Goal: Information Seeking & Learning: Find specific fact

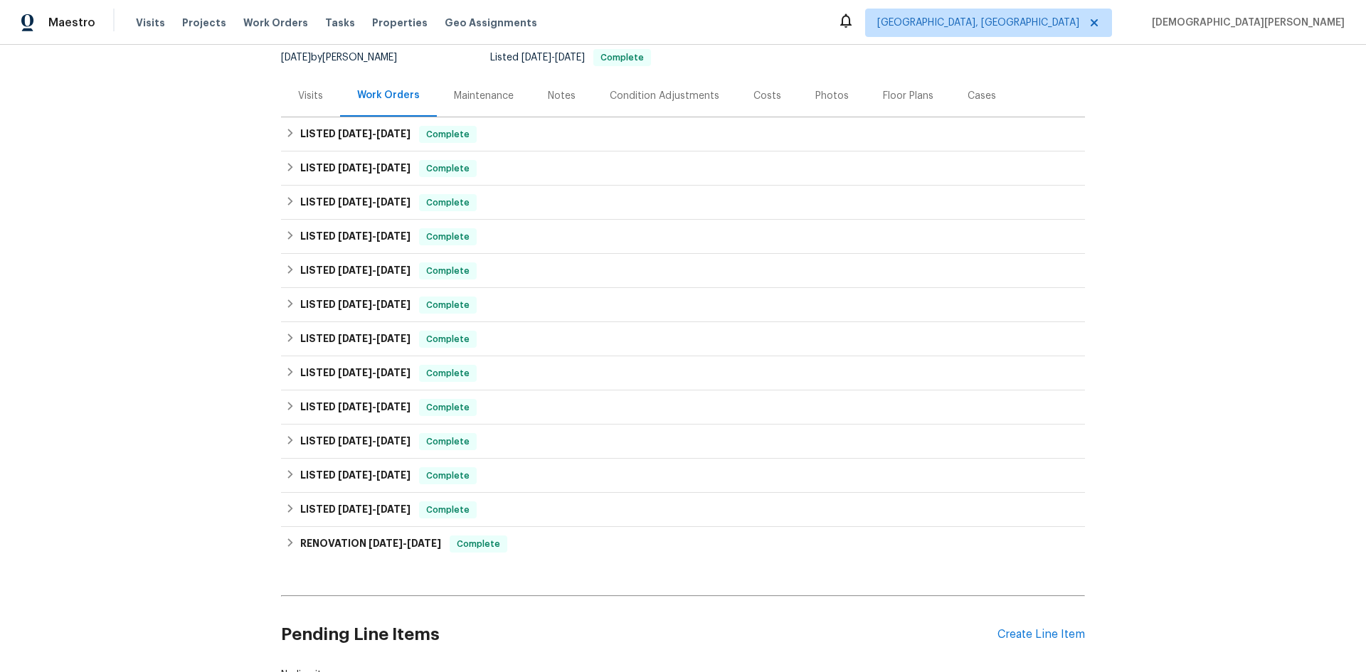
scroll to position [71, 0]
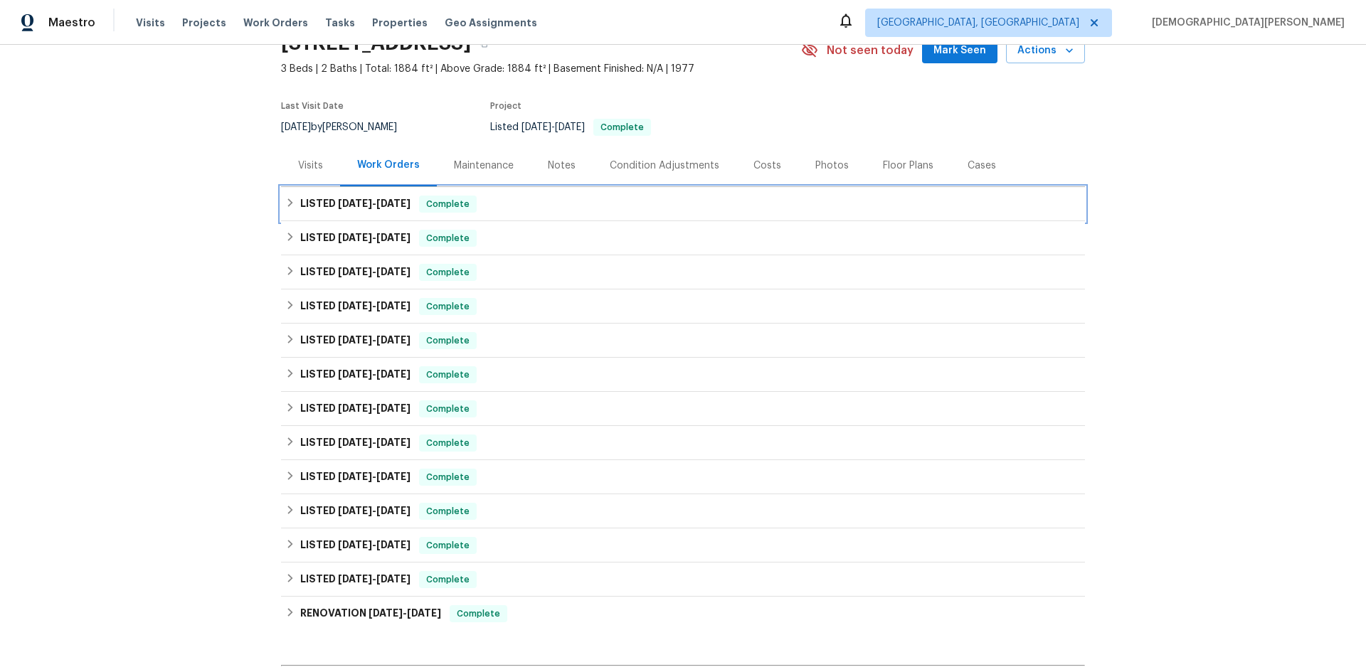
click at [413, 215] on div "LISTED [DATE] - [DATE] Complete" at bounding box center [683, 204] width 804 height 34
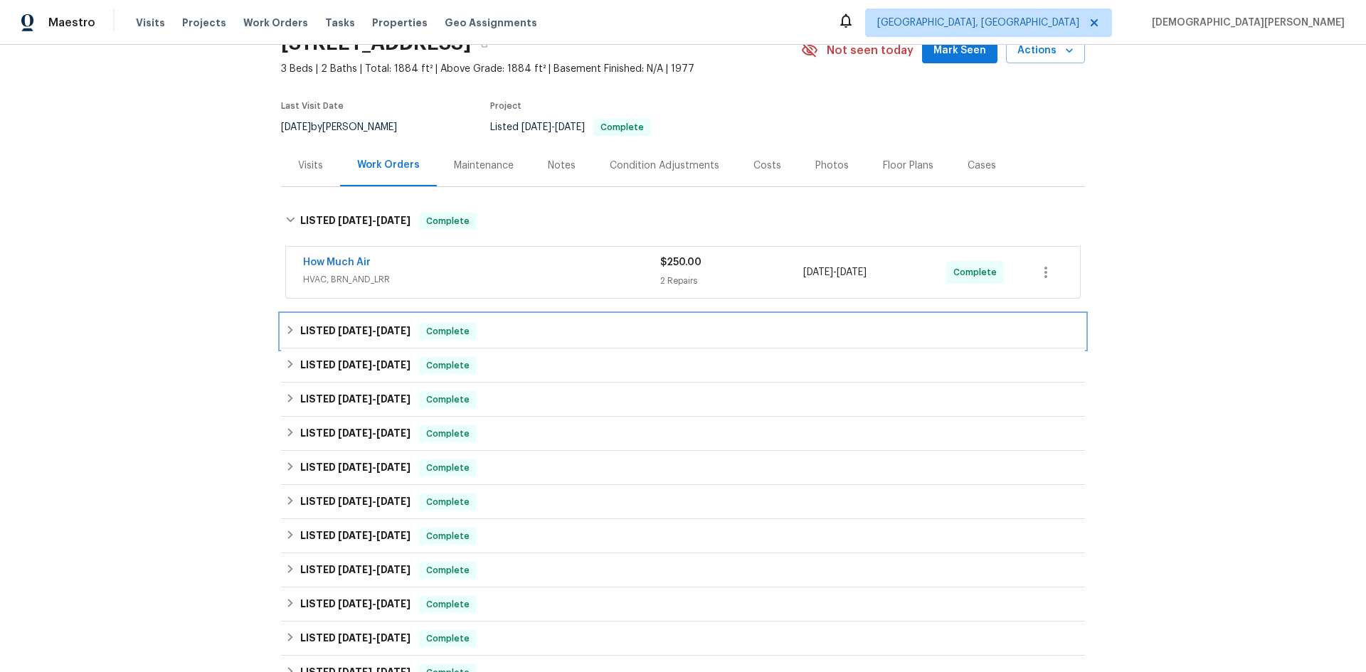
click at [497, 340] on div "LISTED [DATE] - [DATE] Complete" at bounding box center [683, 331] width 804 height 34
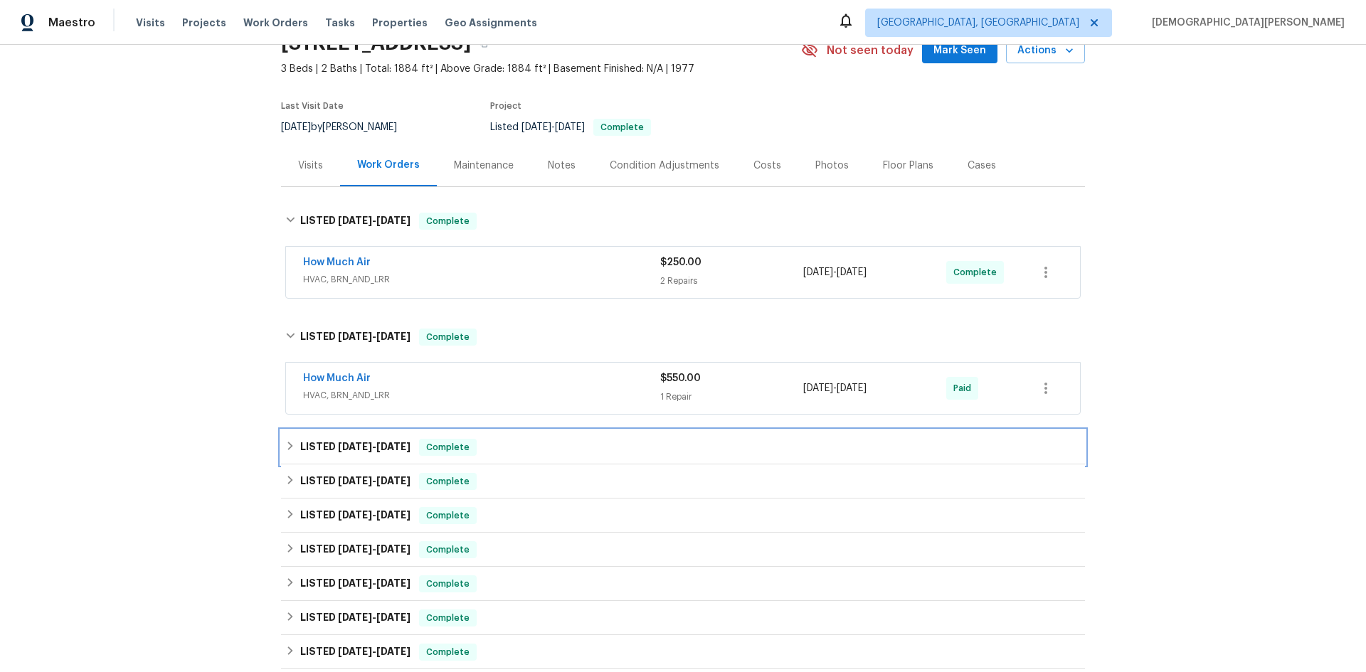
click at [597, 463] on div "LISTED [DATE] - [DATE] Complete" at bounding box center [683, 447] width 804 height 34
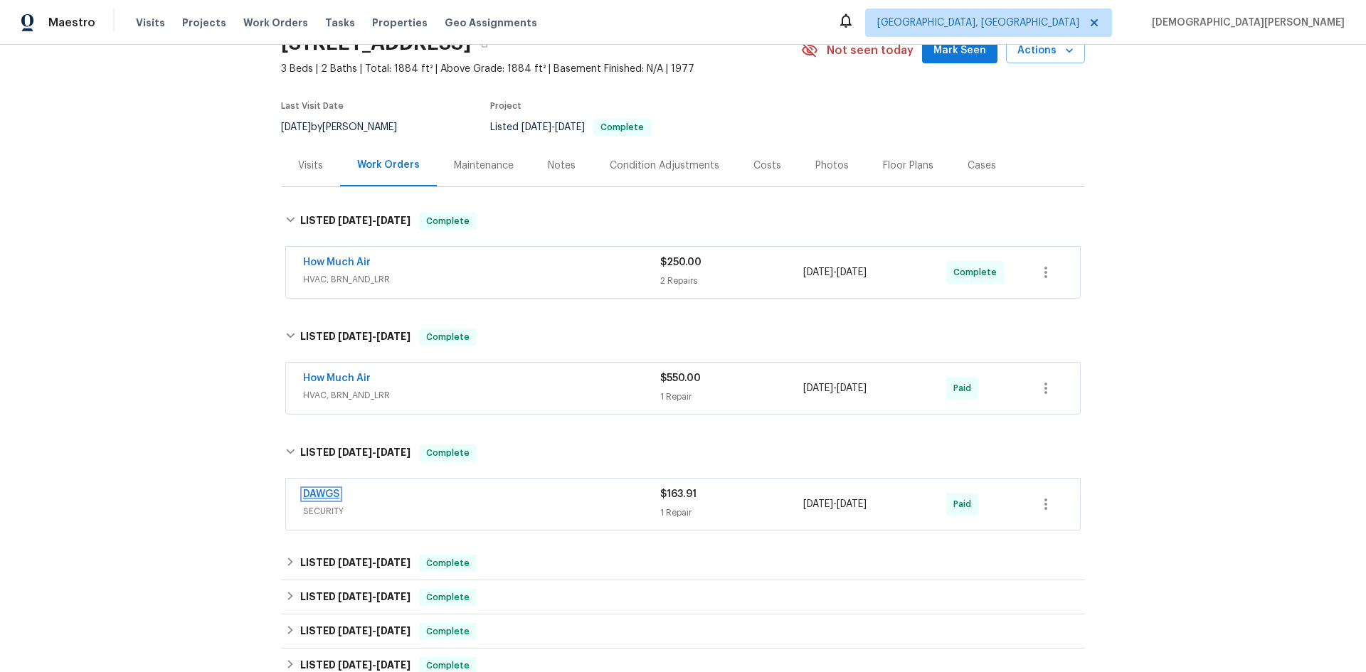
click at [324, 491] on link "DAWGS" at bounding box center [321, 494] width 36 height 10
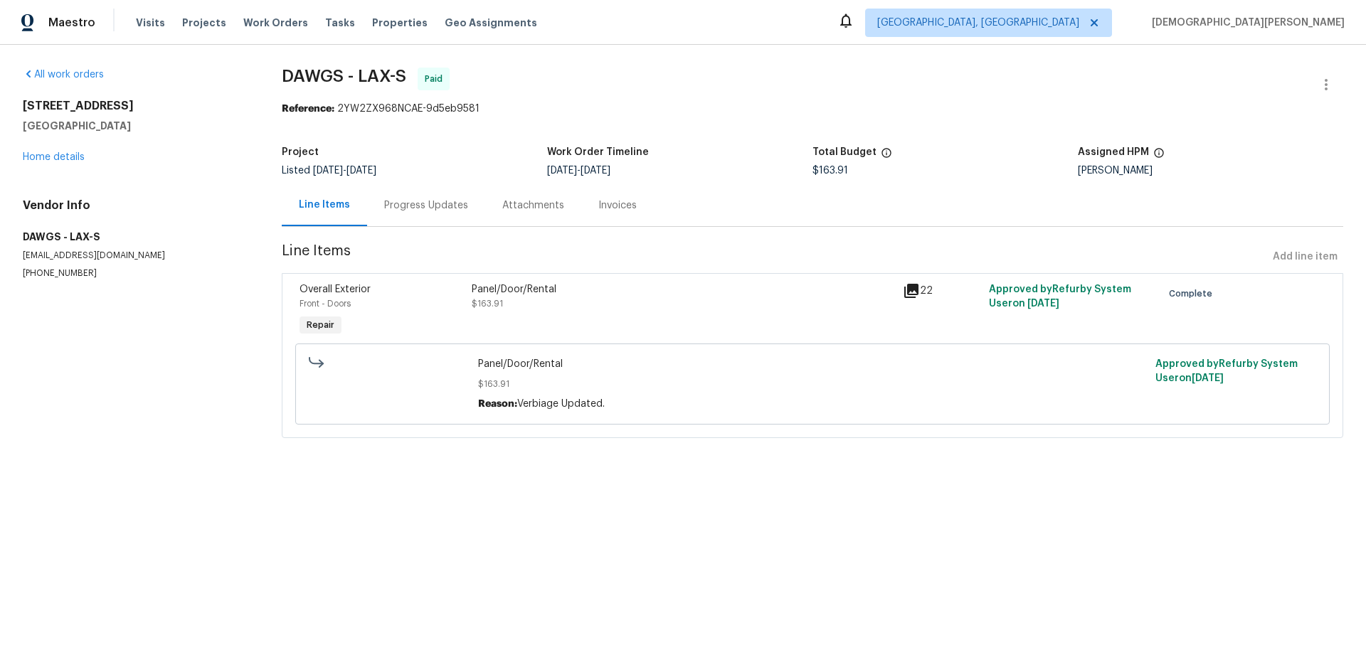
click at [313, 213] on div "Line Items" at bounding box center [324, 205] width 85 height 42
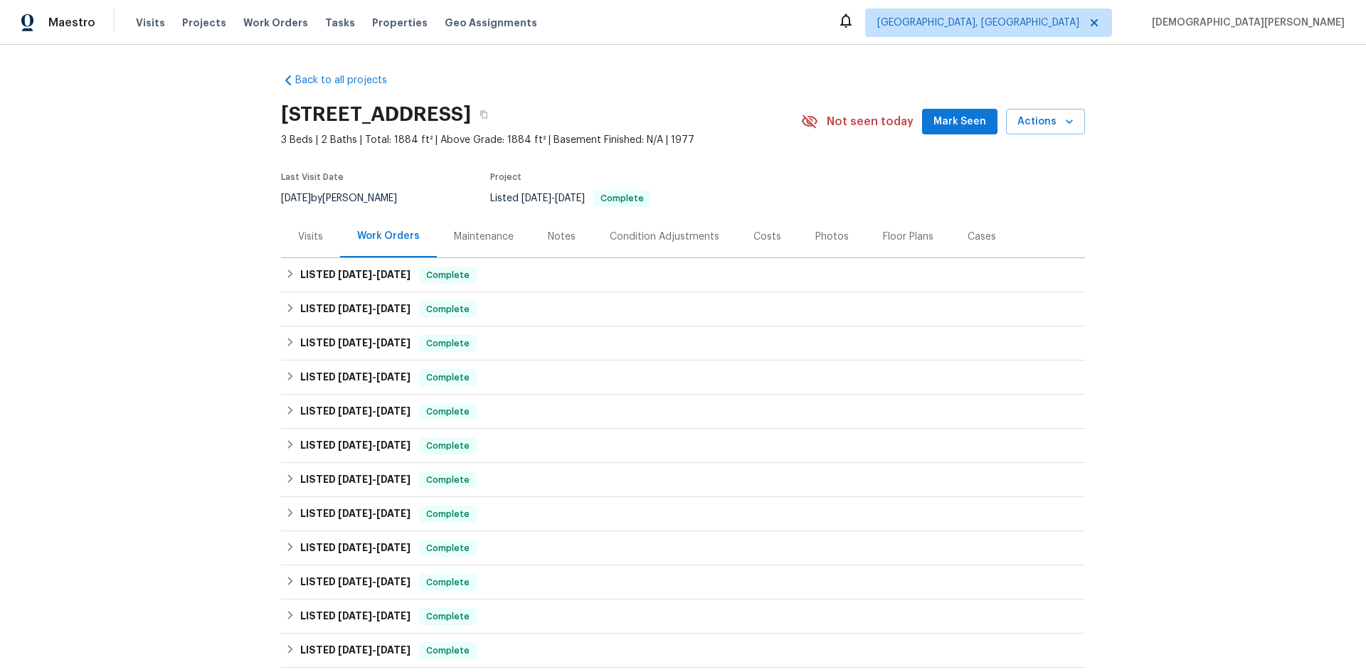
click at [299, 239] on div "Visits" at bounding box center [310, 237] width 25 height 14
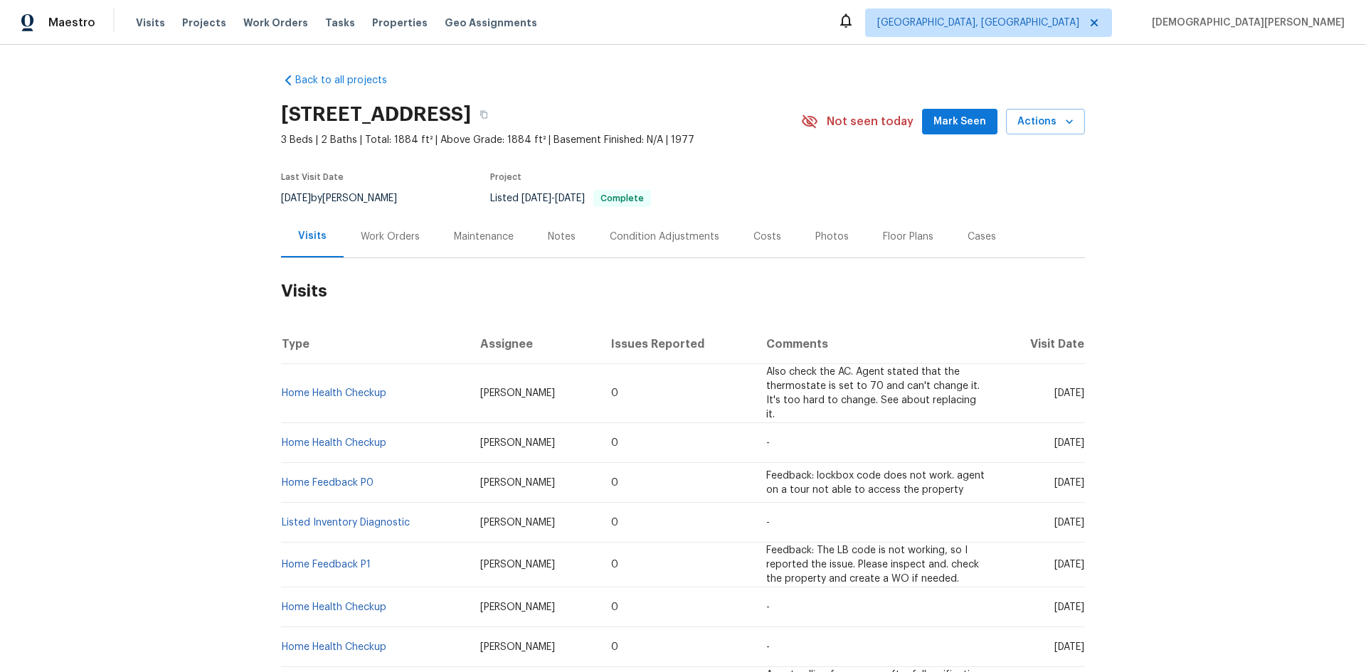
click at [548, 240] on div "Notes" at bounding box center [562, 237] width 28 height 14
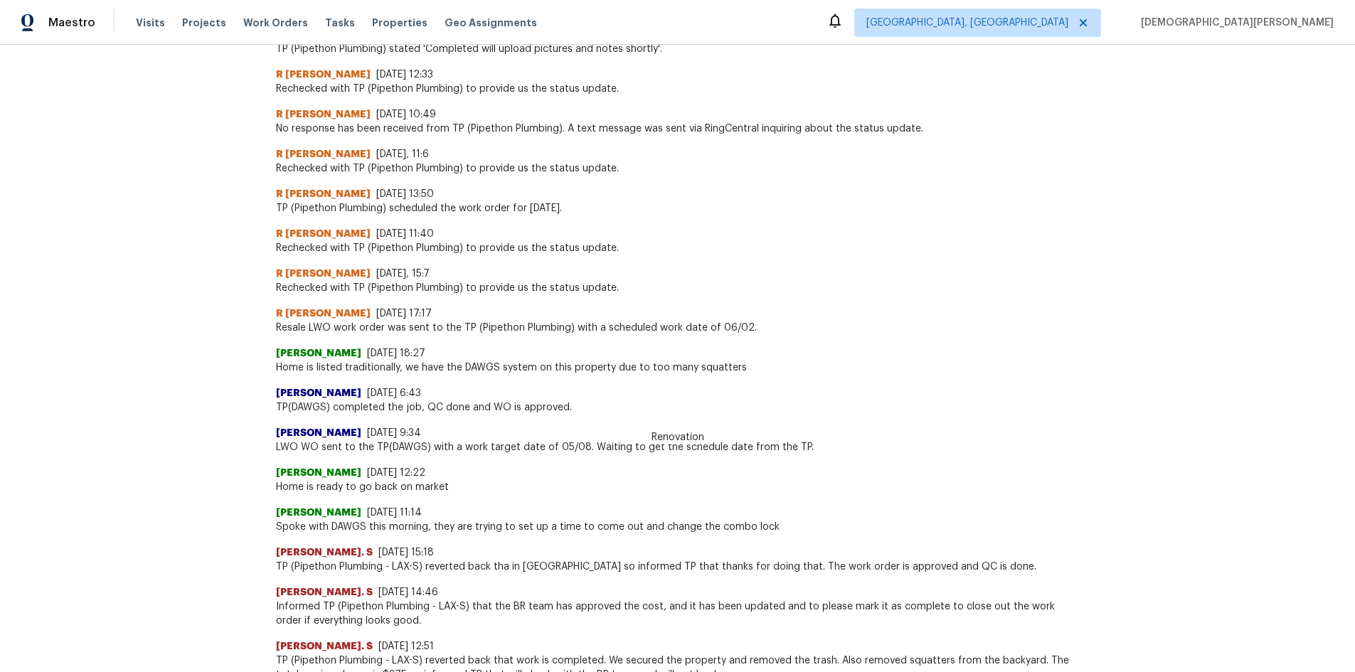
scroll to position [1707, 0]
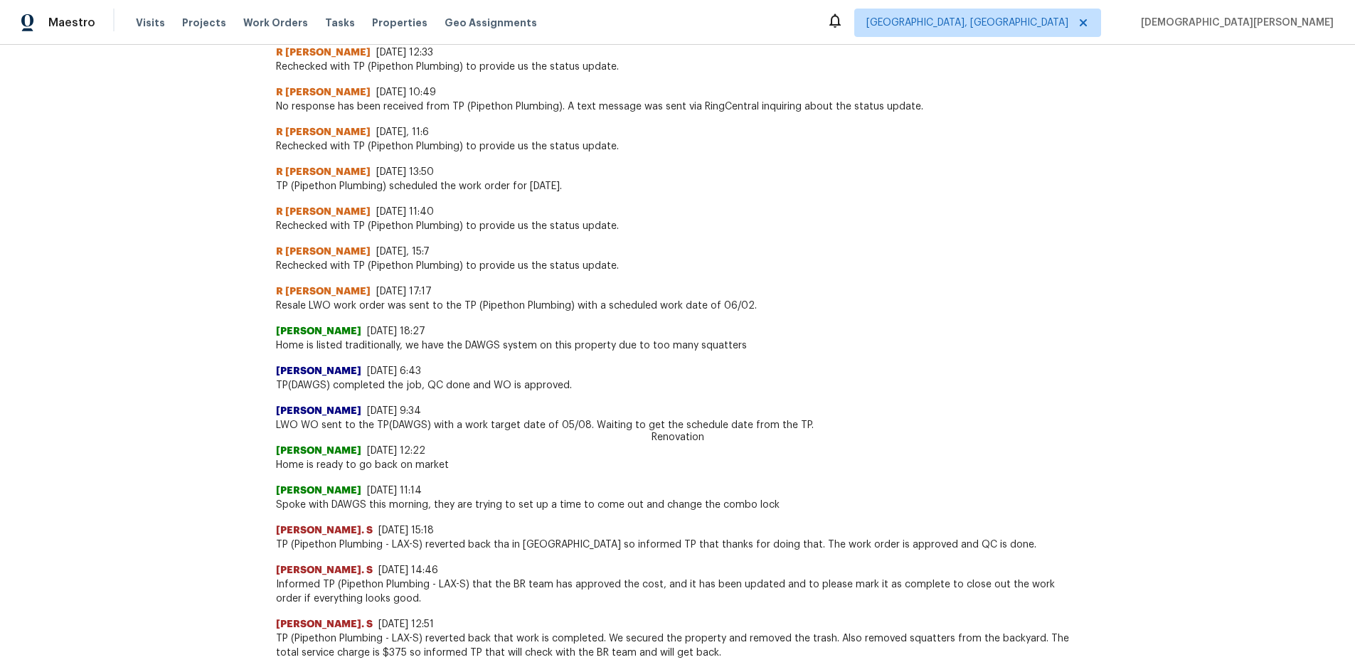
click at [462, 353] on span "Home is listed traditionally, we have the DAWGS system on this property due to …" at bounding box center [678, 346] width 804 height 14
copy span "DAWGS"
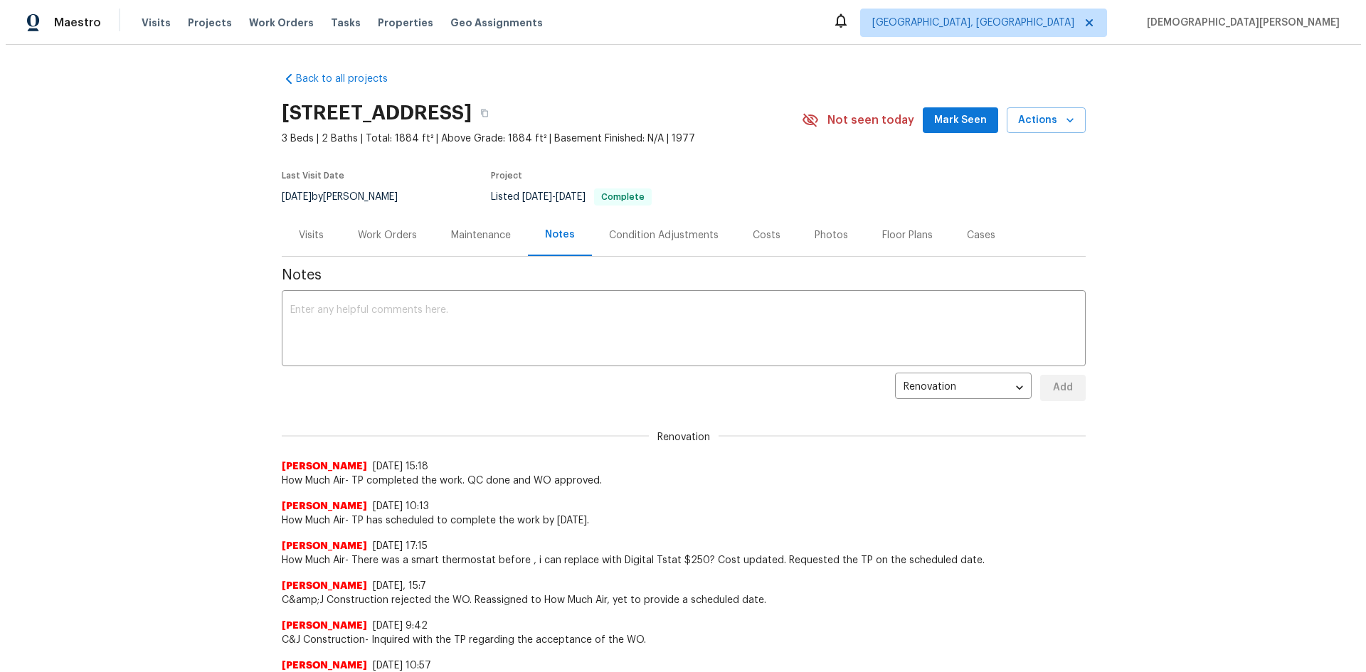
scroll to position [0, 0]
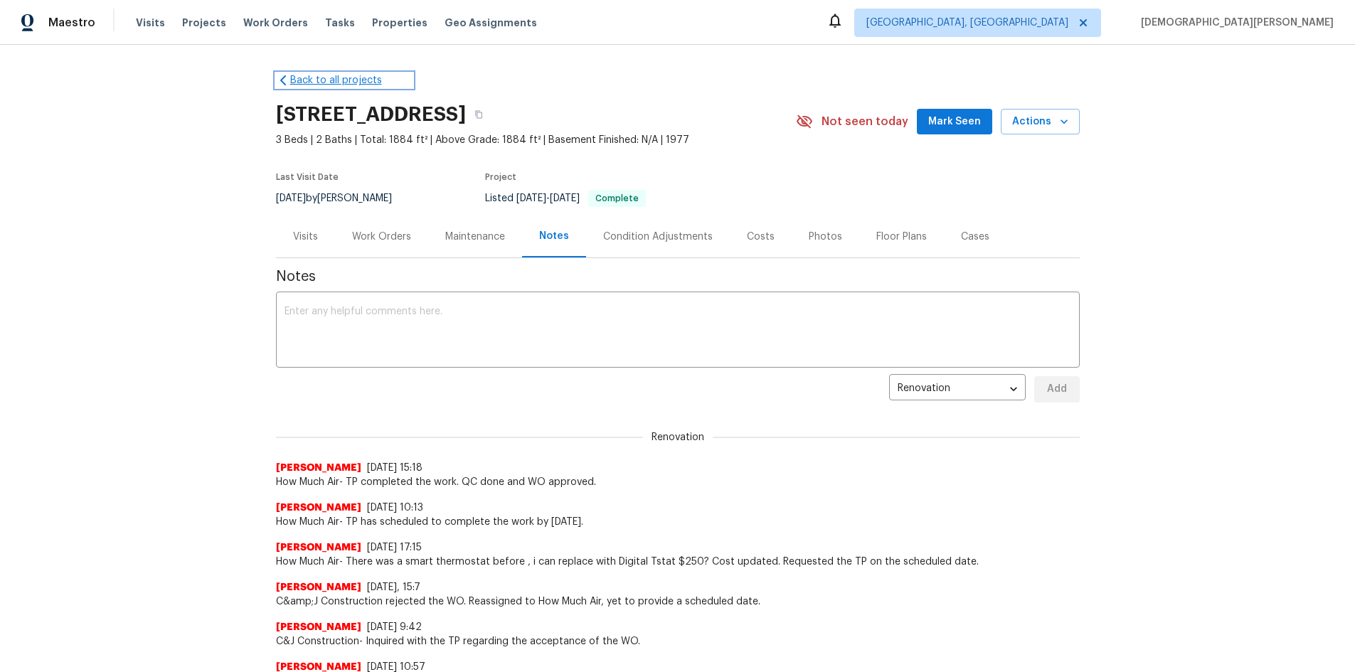
click at [314, 77] on link "Back to all projects" at bounding box center [344, 80] width 137 height 14
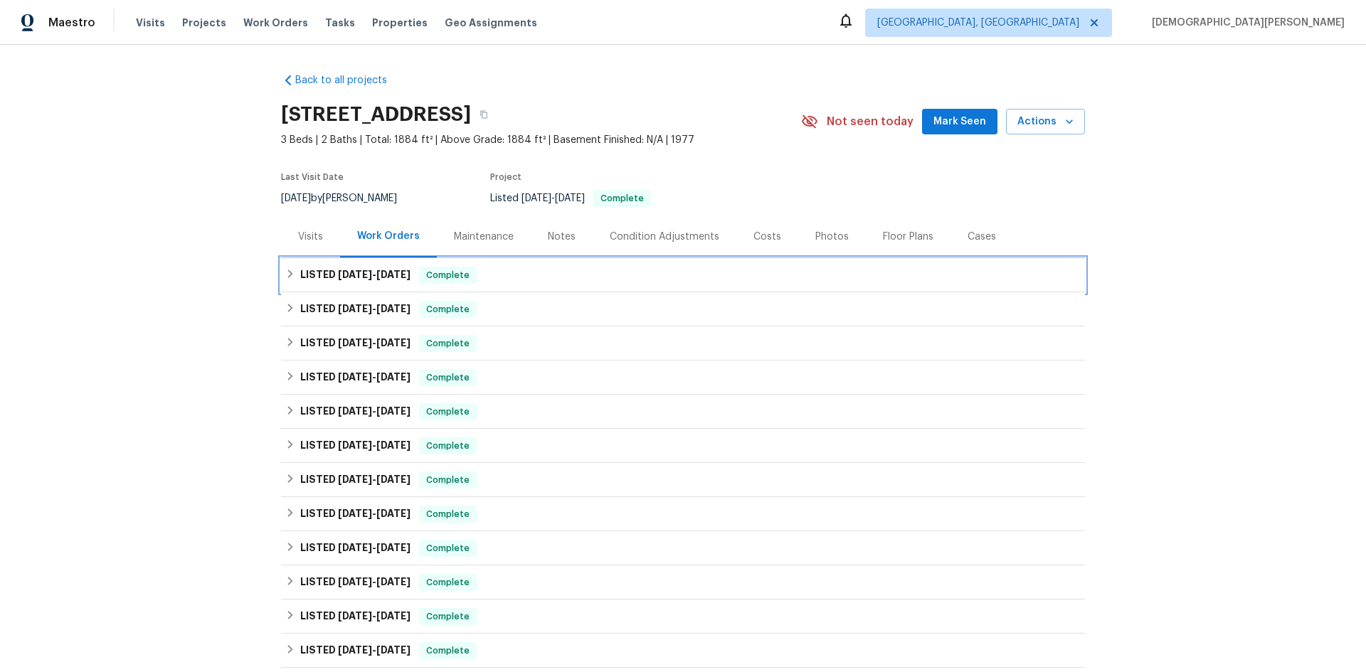
click at [349, 273] on span "[DATE]" at bounding box center [355, 275] width 34 height 10
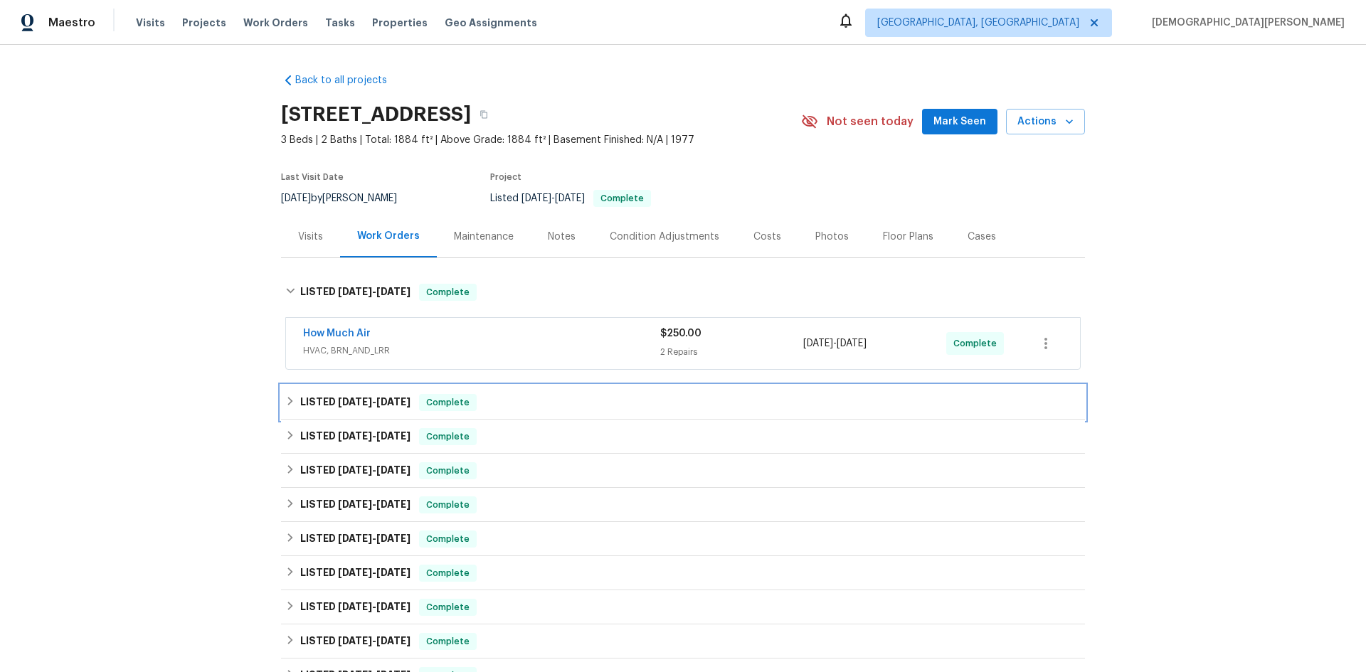
click at [520, 414] on div "LISTED [DATE] - [DATE] Complete" at bounding box center [683, 403] width 804 height 34
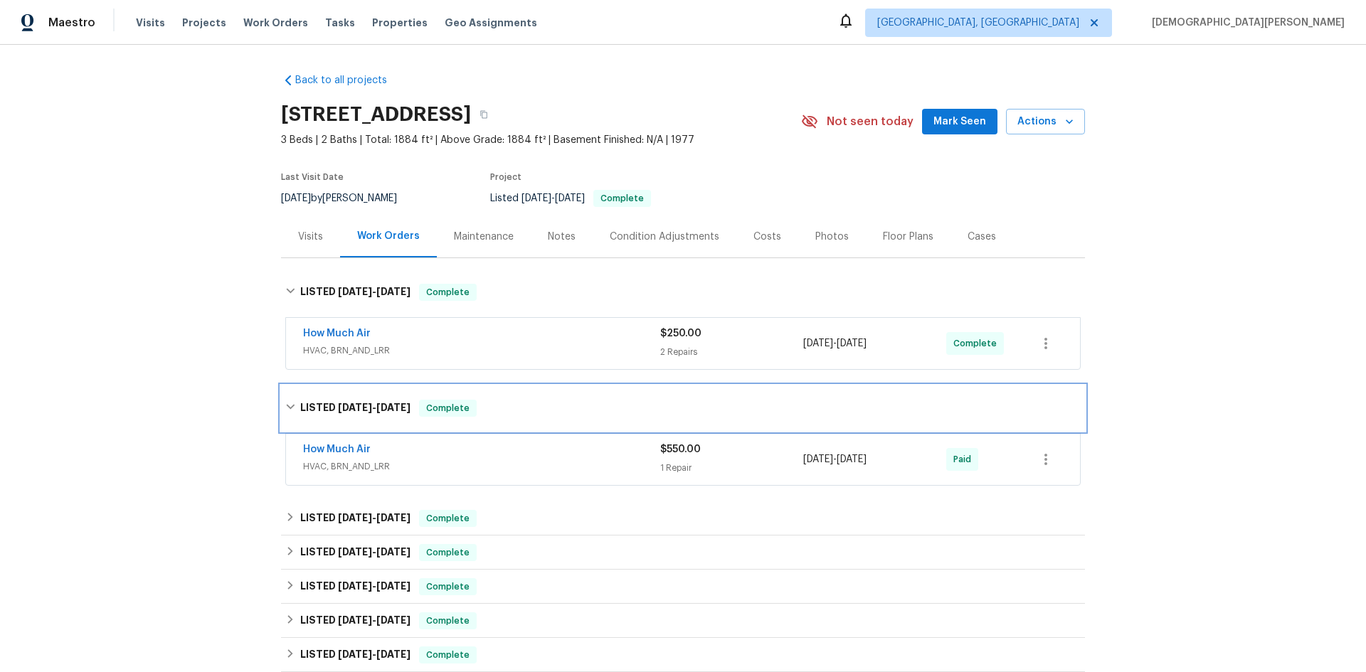
scroll to position [71, 0]
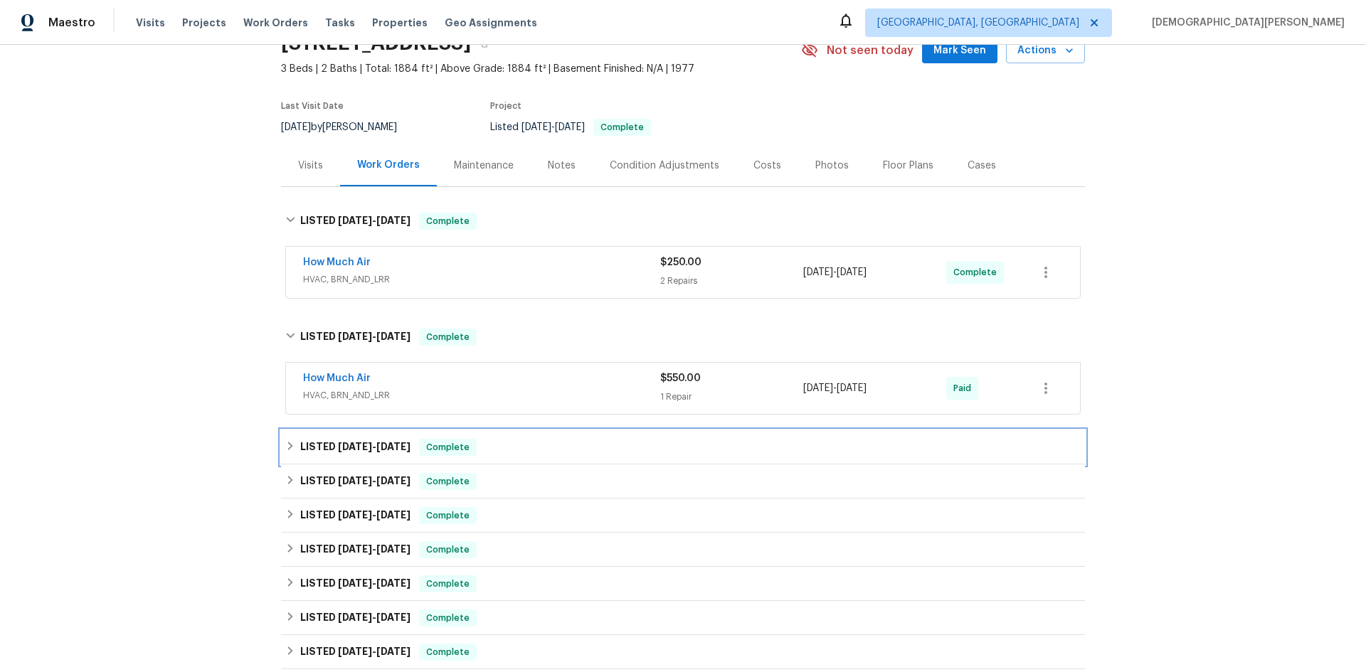
click at [516, 436] on div "LISTED [DATE] - [DATE] Complete" at bounding box center [683, 447] width 804 height 34
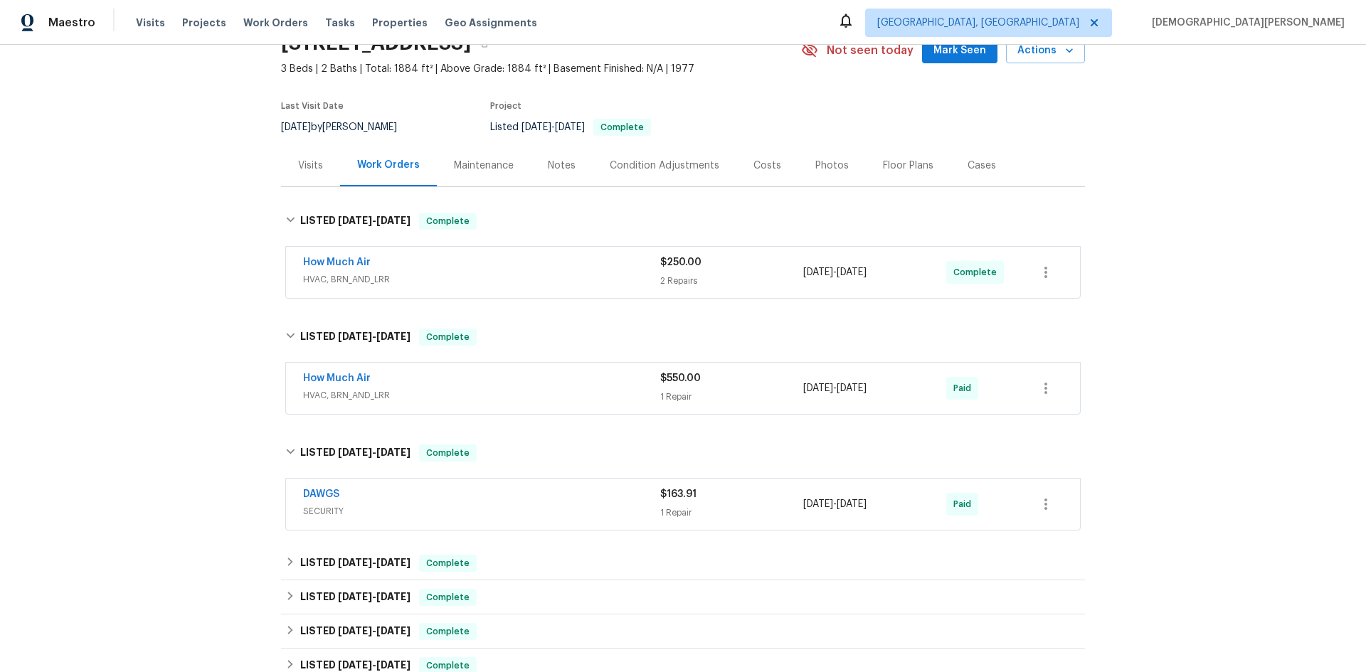
click at [570, 543] on div "Back to all projects 12515 Cedar Ave, Hawthorne, CA 90250 3 Beds | 2 Baths | To…" at bounding box center [683, 505] width 804 height 1029
click at [581, 562] on div "LISTED 6/30/25 - 7/1/25 Complete" at bounding box center [682, 563] width 795 height 17
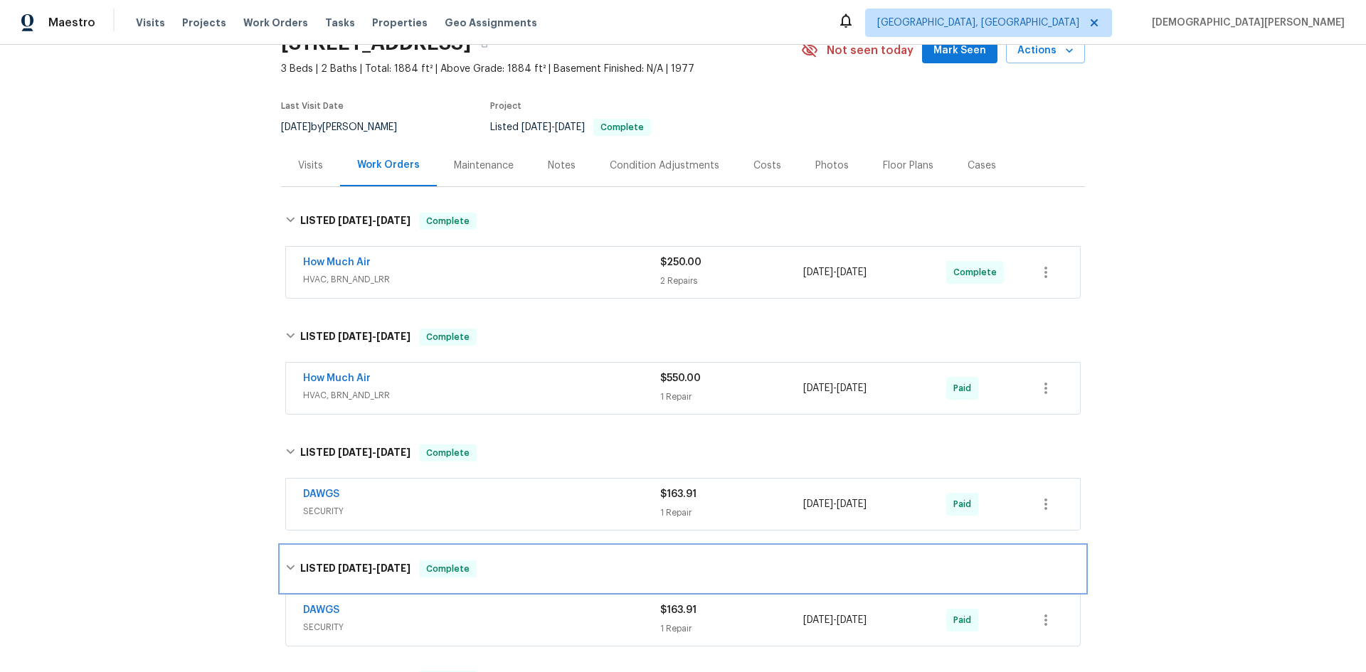
scroll to position [213, 0]
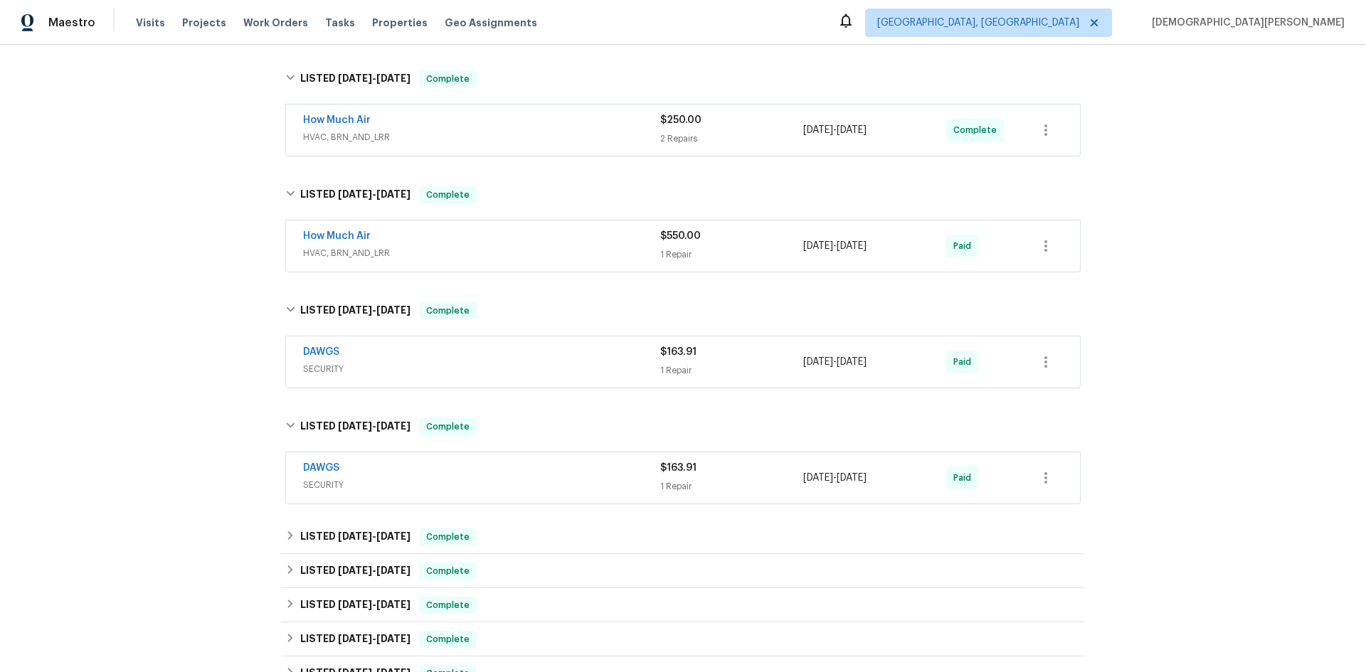
click at [699, 462] on div "$163.91" at bounding box center [731, 468] width 143 height 14
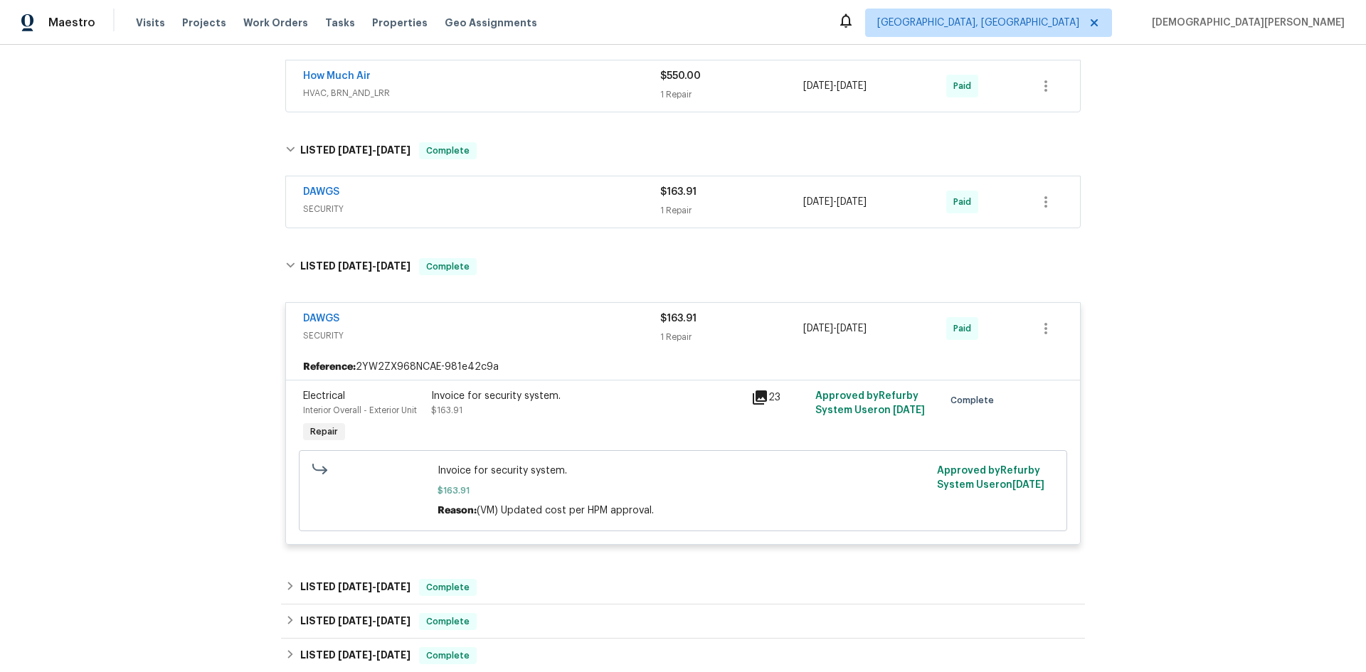
scroll to position [498, 0]
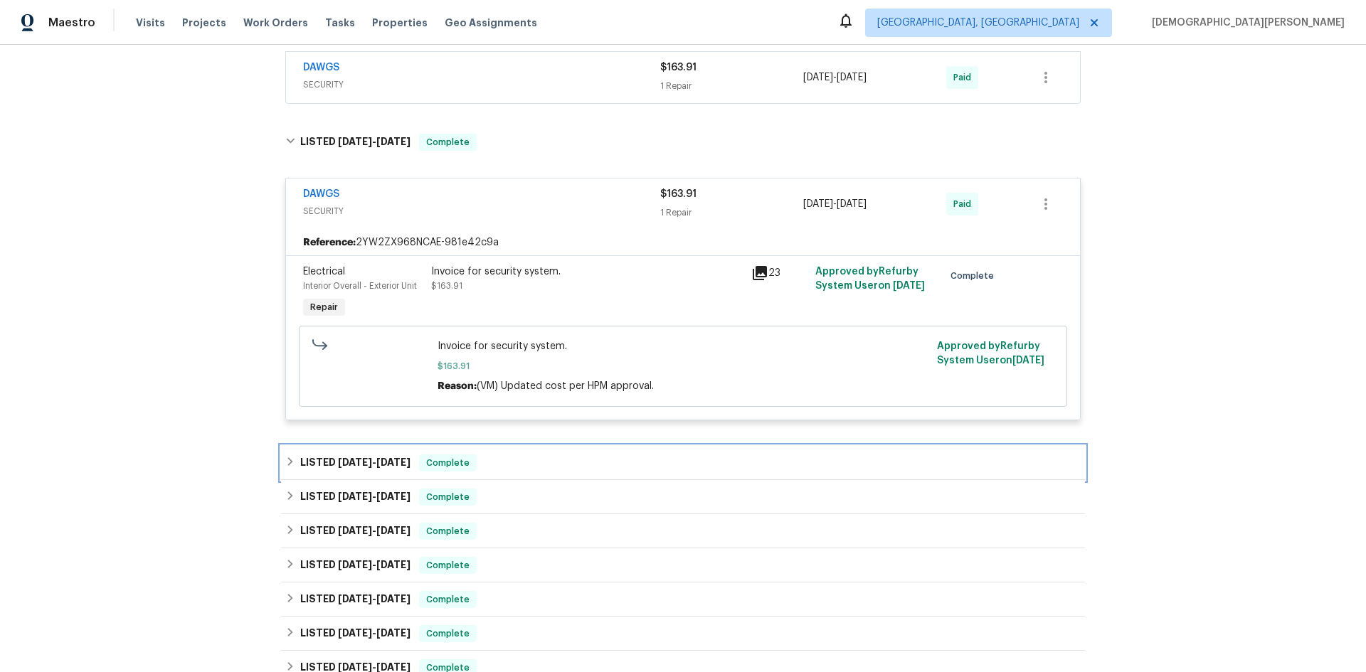
click at [652, 472] on div "LISTED 5/29/25 - 6/18/25 Complete" at bounding box center [683, 463] width 804 height 34
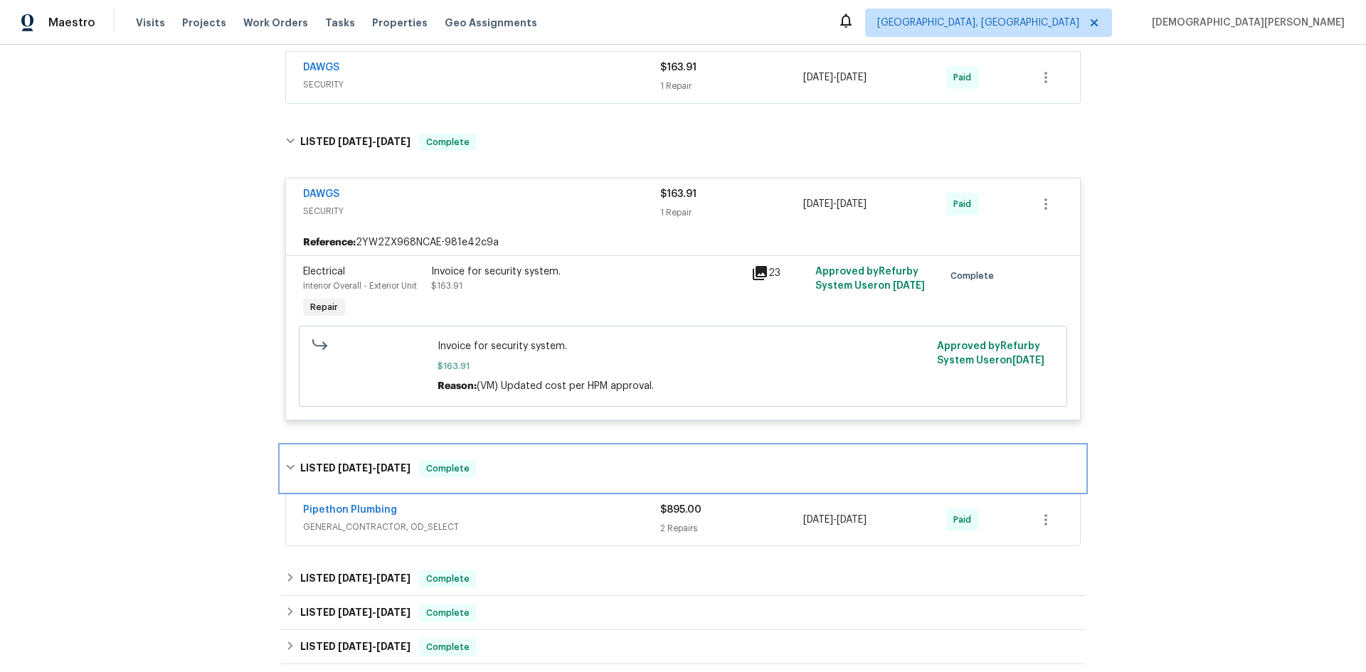
scroll to position [569, 0]
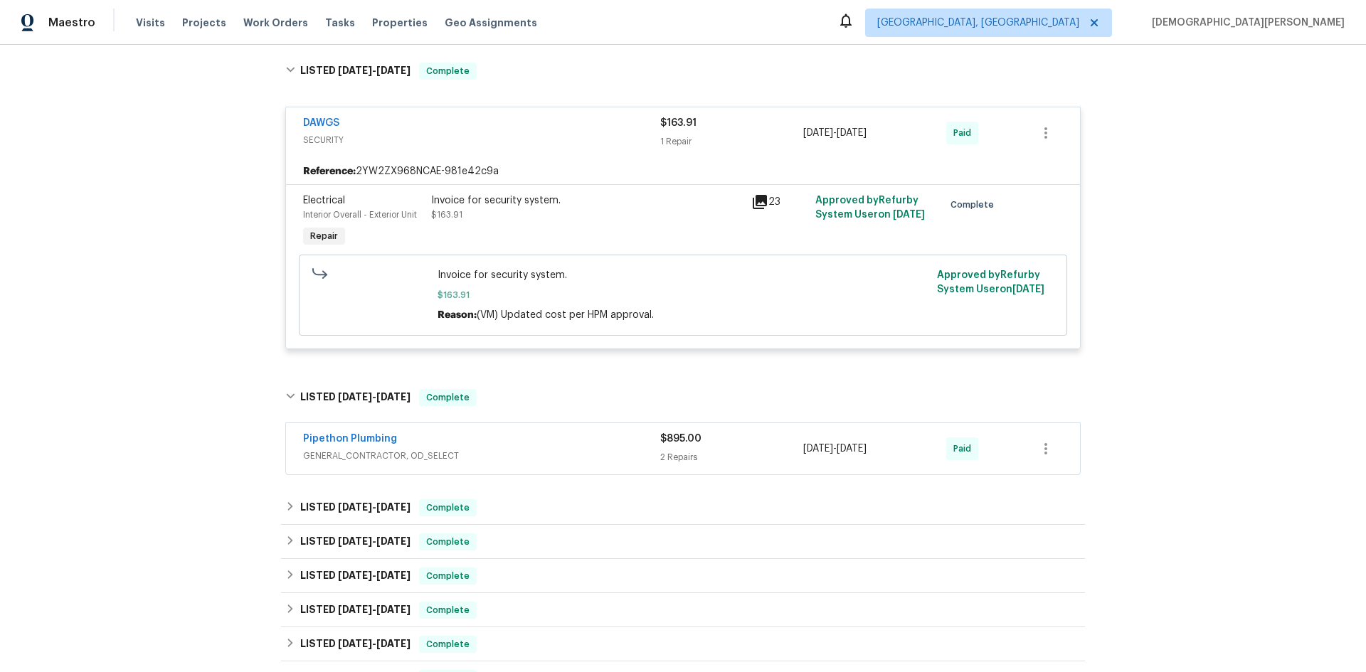
click at [652, 472] on div "Pipethon Plumbing GENERAL_CONTRACTOR, OD_SELECT $895.00 2 Repairs 5/31/2025 - 6…" at bounding box center [683, 448] width 794 height 51
click at [663, 506] on div "LISTED 5/6/25 - 5/7/25 Complete" at bounding box center [682, 507] width 795 height 17
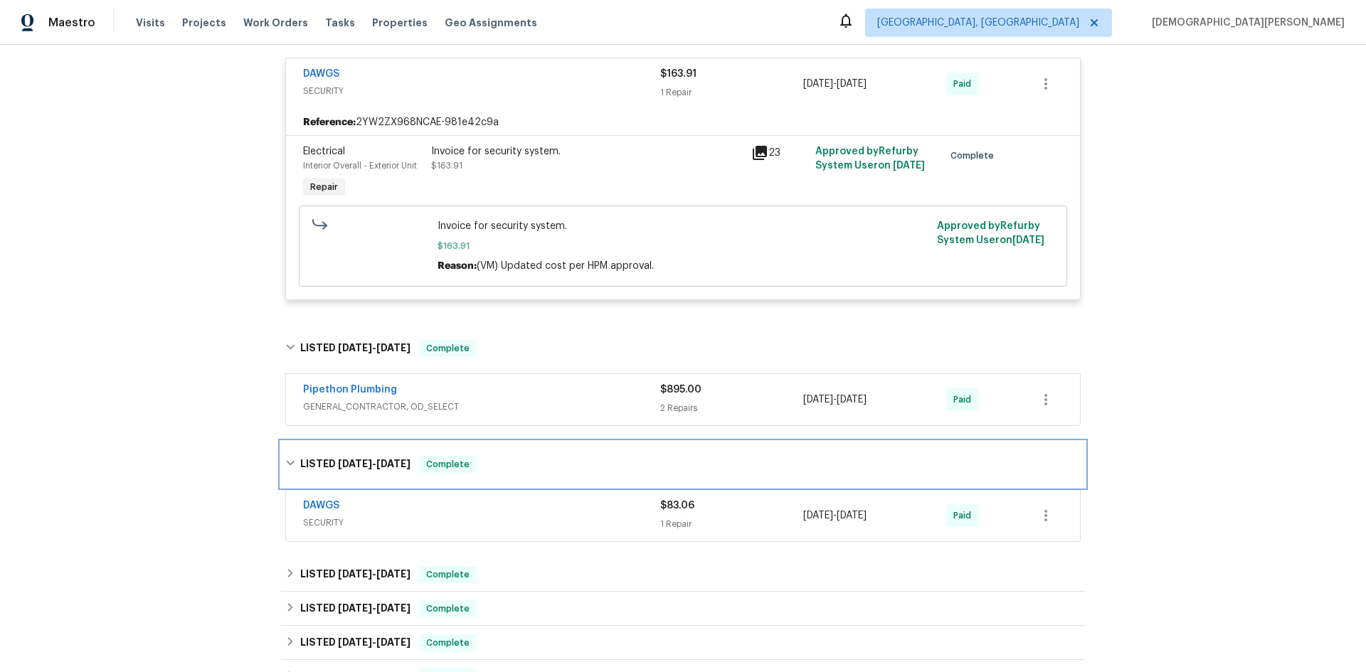
scroll to position [640, 0]
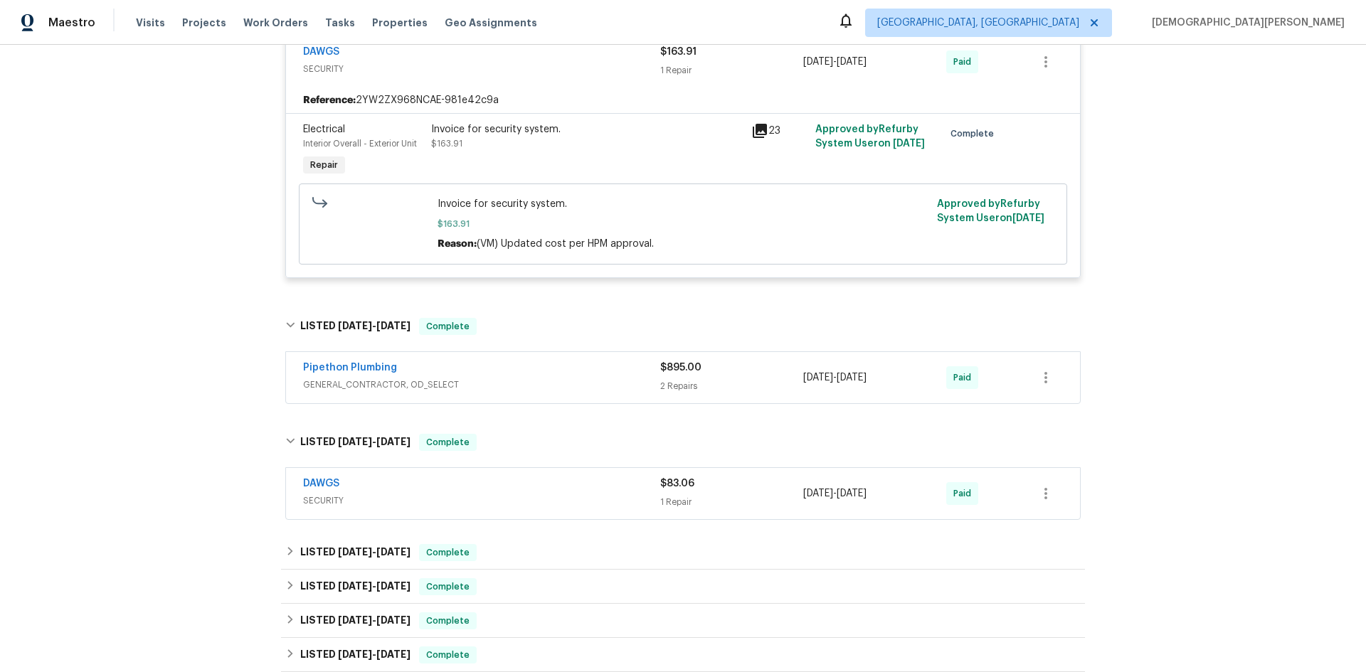
click at [663, 506] on div "1 Repair" at bounding box center [731, 502] width 143 height 14
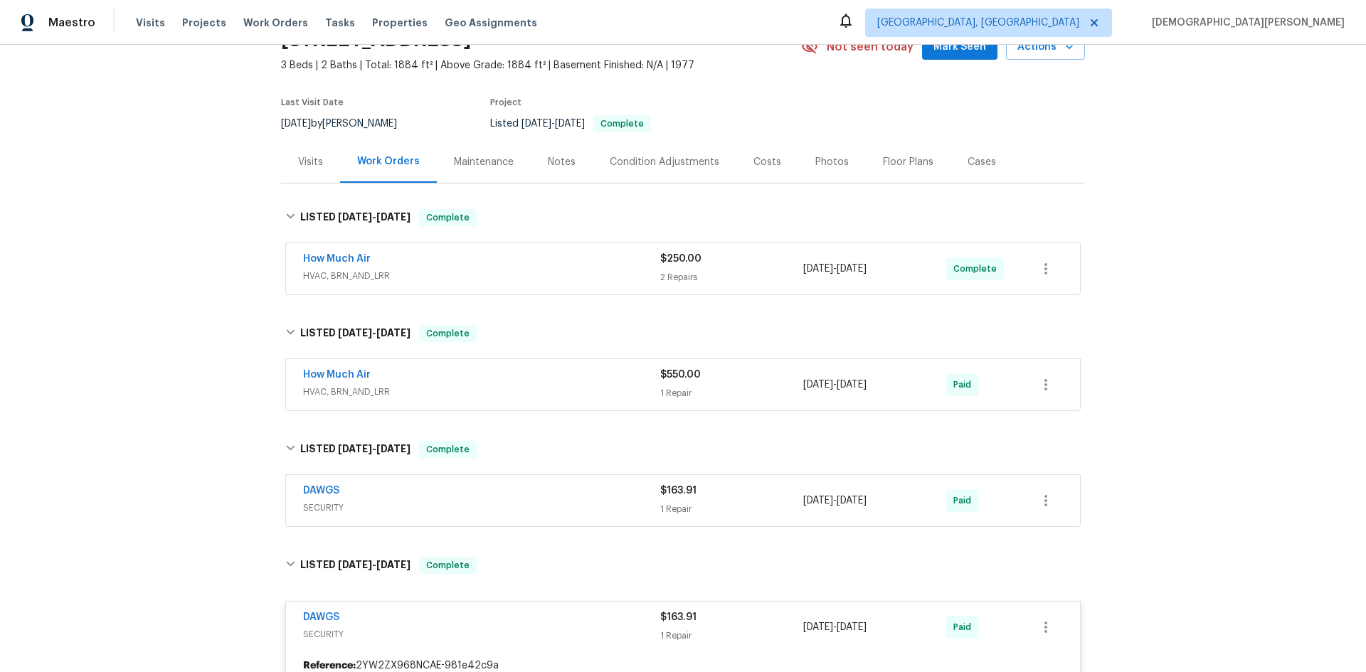
scroll to position [0, 0]
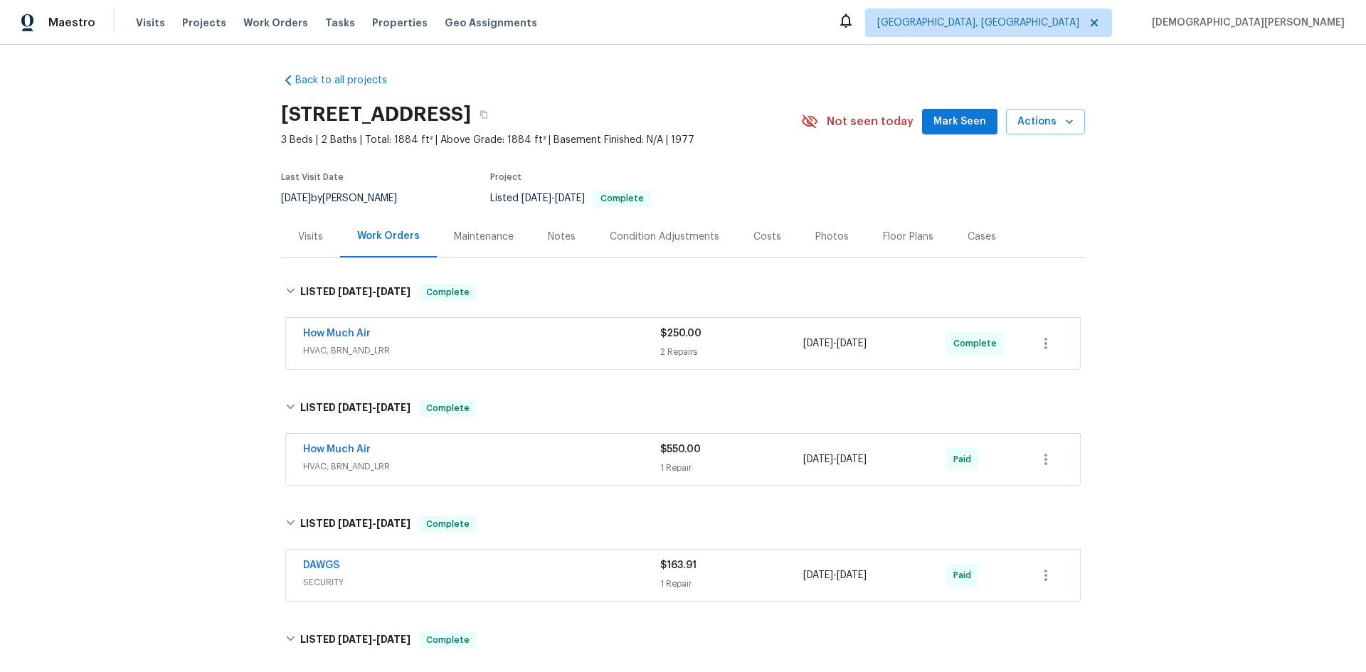
click at [646, 345] on span "HVAC, BRN_AND_LRR" at bounding box center [481, 351] width 357 height 14
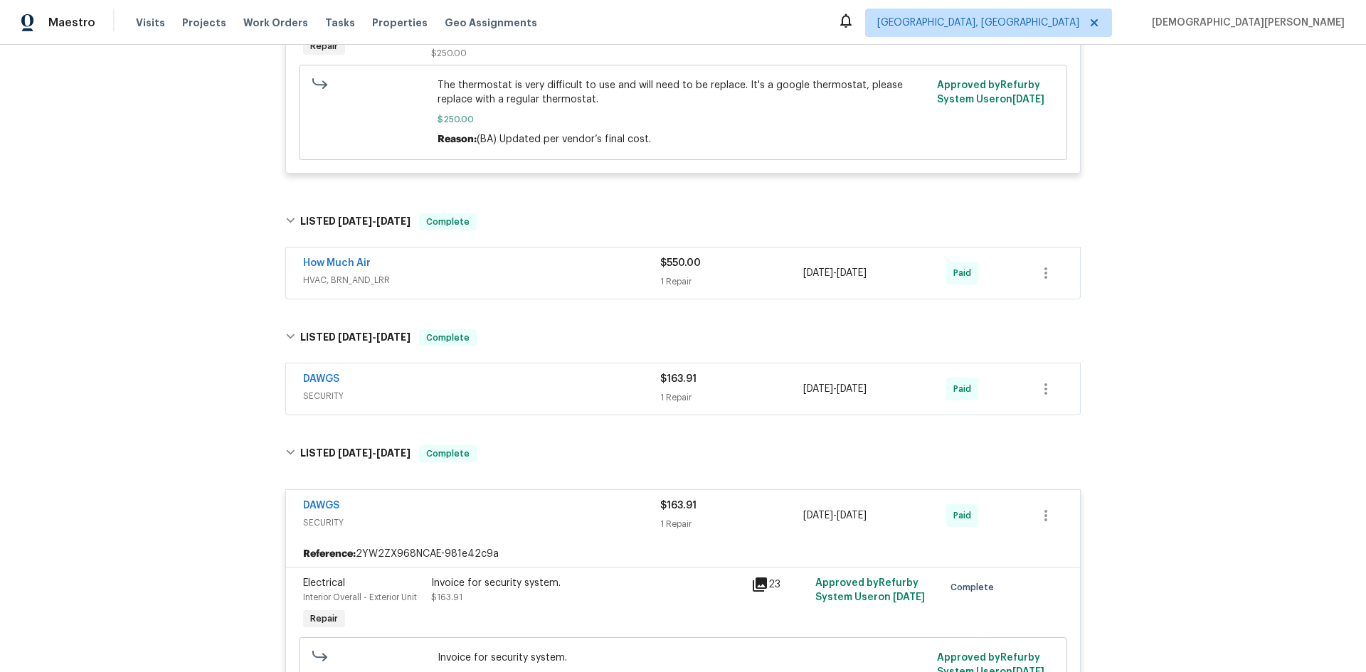
scroll to position [569, 0]
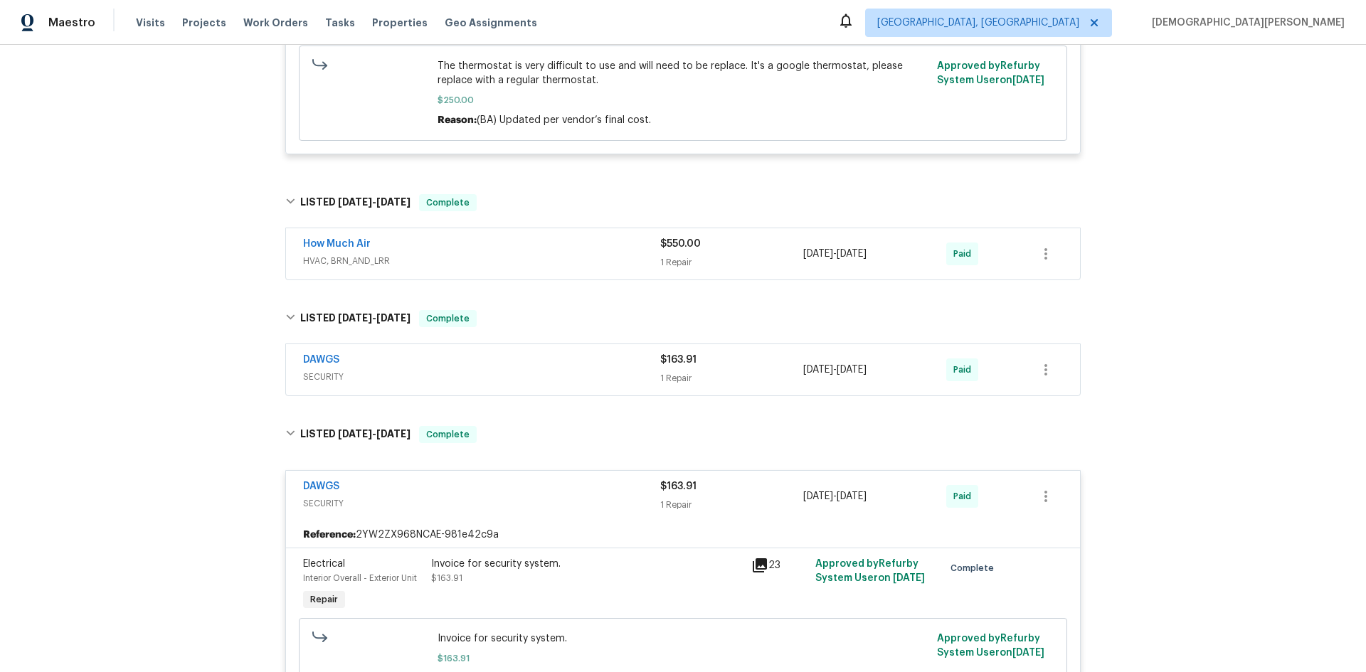
click at [662, 396] on div "DAWGS SECURITY $163.91 1 Repair 7/31/2025 - 8/1/2025 Paid" at bounding box center [683, 369] width 794 height 51
click at [668, 396] on div "DAWGS SECURITY $163.91 1 Repair 7/31/2025 - 8/1/2025 Paid" at bounding box center [683, 369] width 794 height 51
click at [681, 386] on div "1 Repair" at bounding box center [731, 378] width 143 height 14
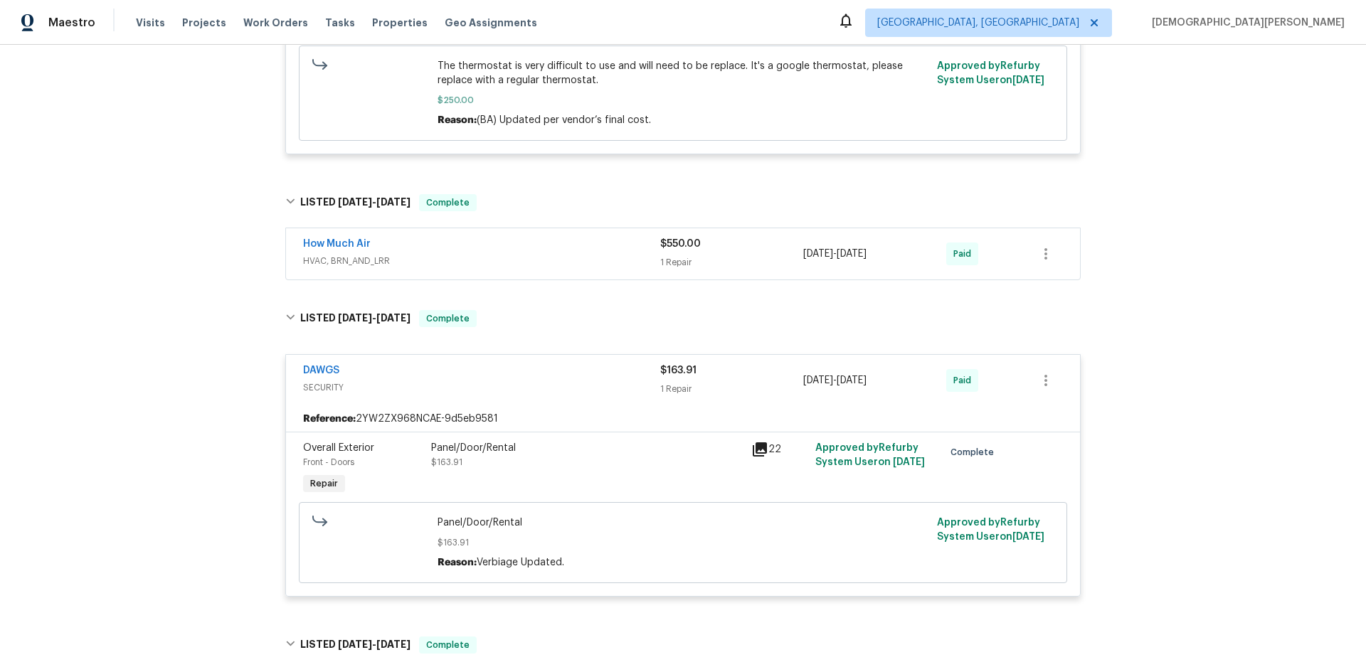
scroll to position [640, 0]
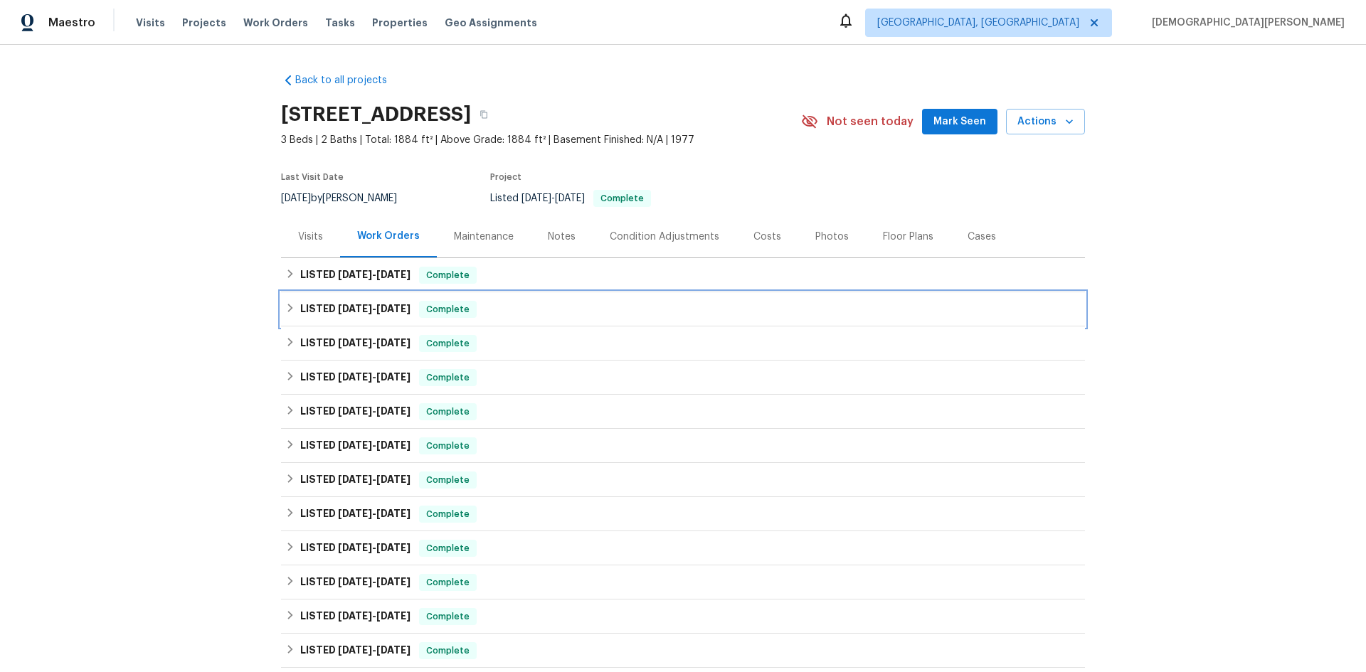
click at [373, 296] on div "LISTED [DATE] - [DATE] Complete" at bounding box center [683, 309] width 804 height 34
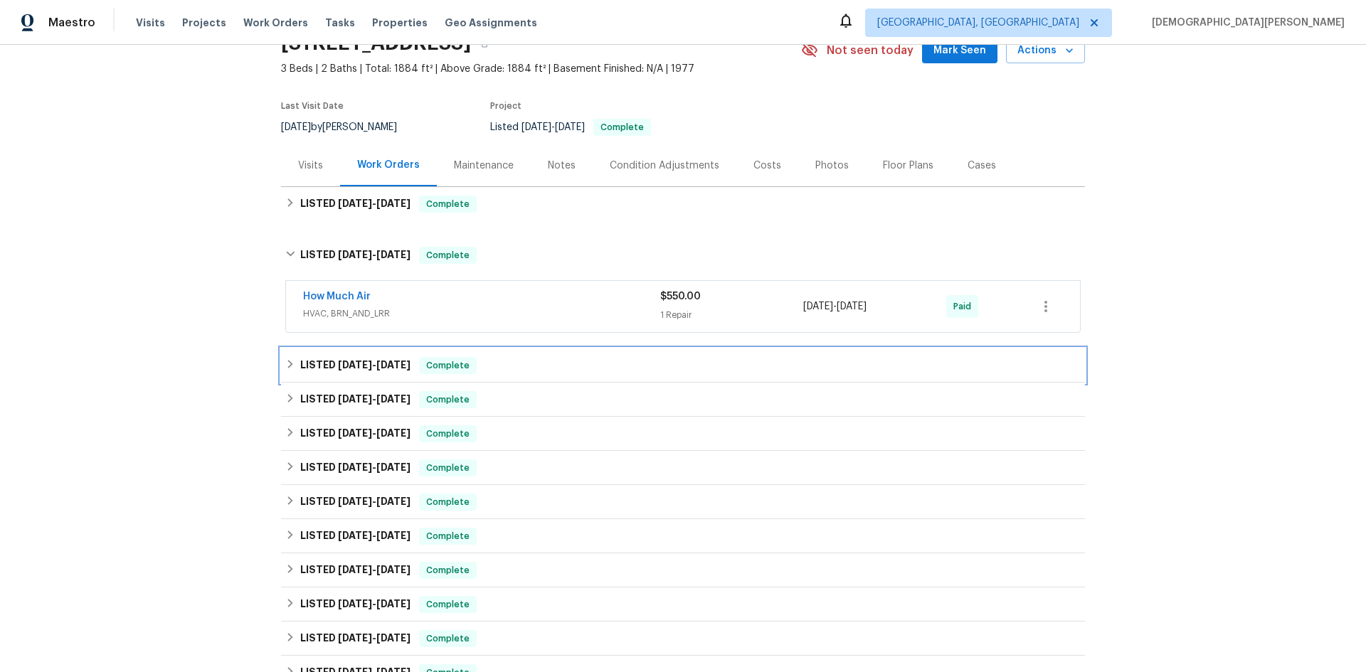
click at [385, 354] on div "LISTED [DATE] - [DATE] Complete" at bounding box center [683, 366] width 804 height 34
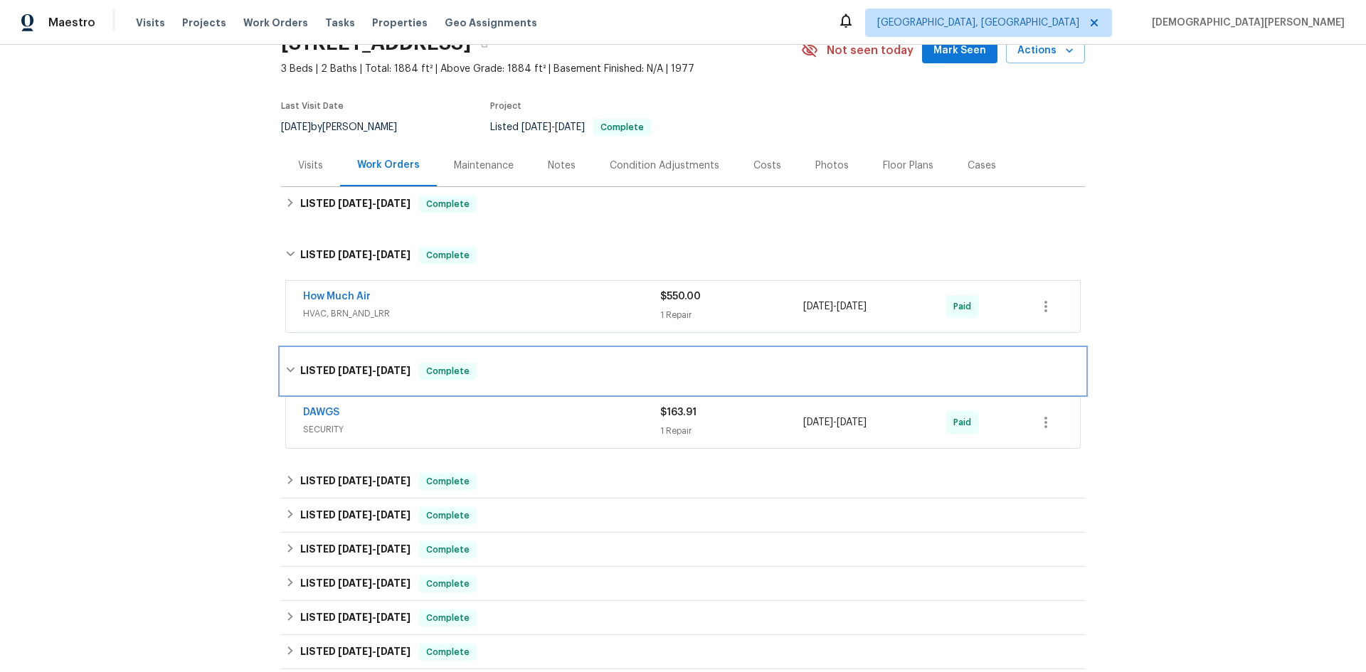
scroll to position [142, 0]
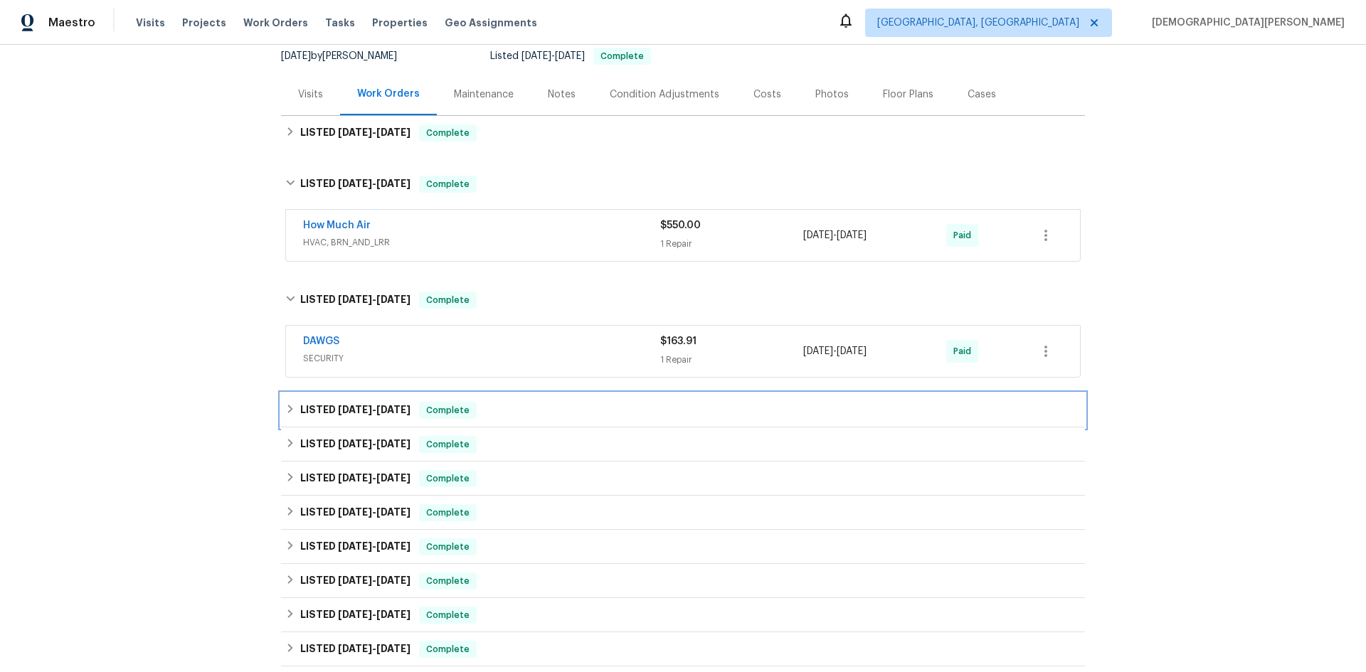
click at [378, 398] on div "LISTED 6/30/25 - 7/1/25 Complete" at bounding box center [683, 410] width 804 height 34
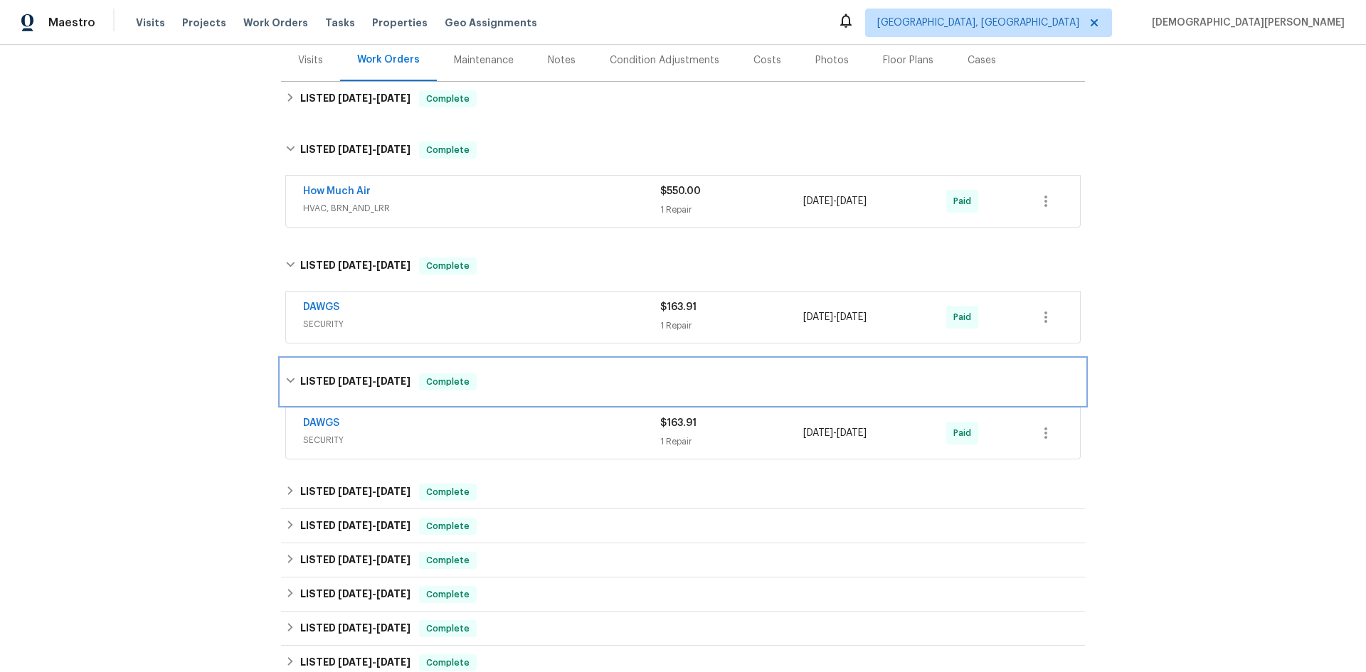
scroll to position [0, 0]
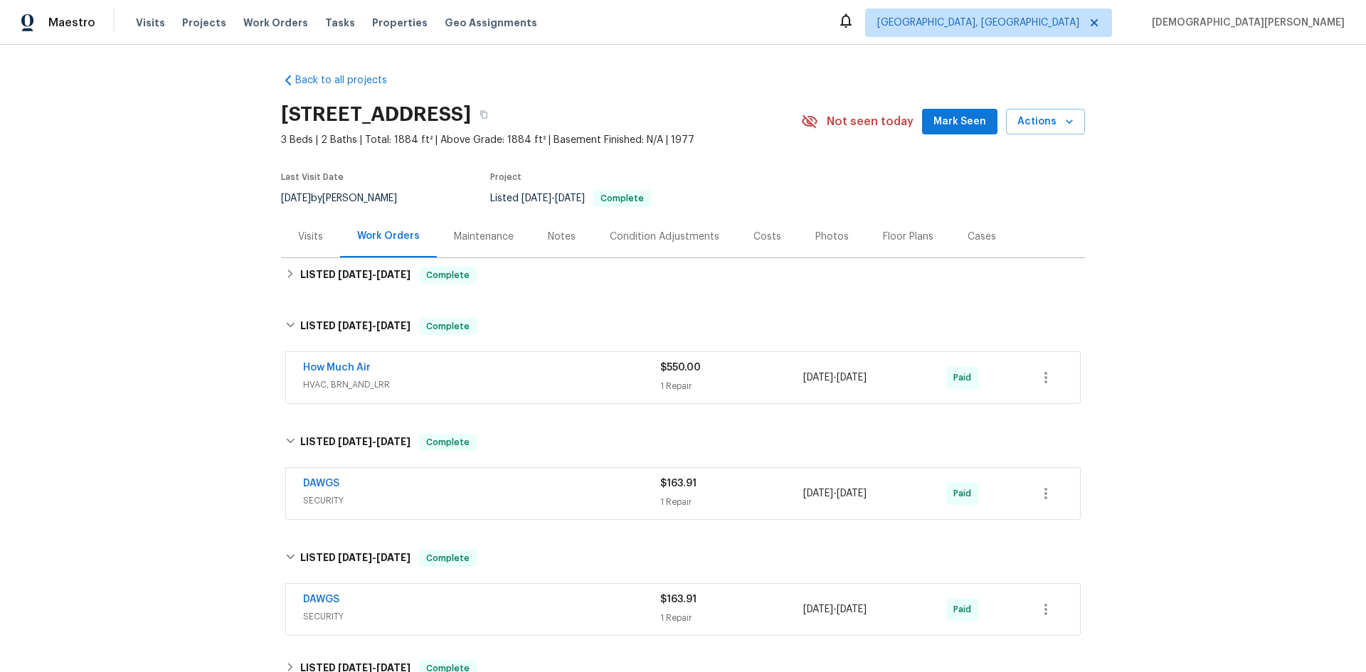
click at [310, 239] on div "Visits" at bounding box center [310, 237] width 25 height 14
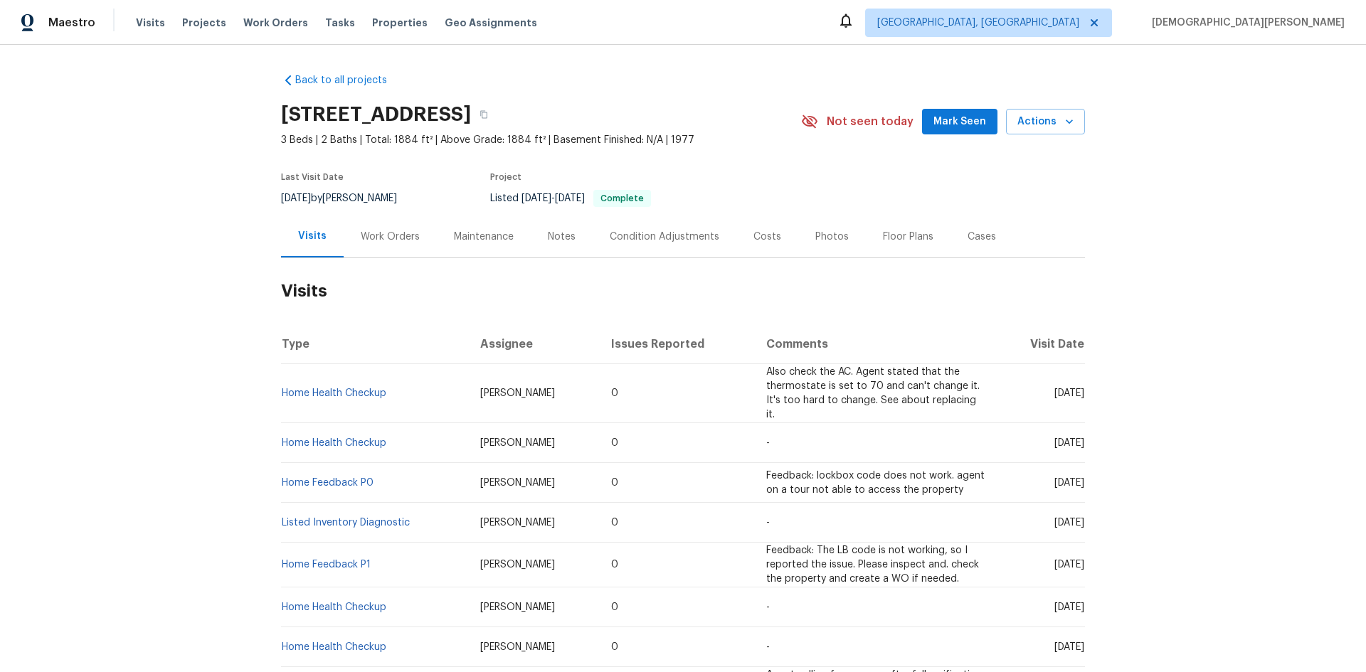
click at [553, 258] on h2 "Visits" at bounding box center [683, 291] width 804 height 66
click at [558, 243] on div "Notes" at bounding box center [562, 237] width 28 height 14
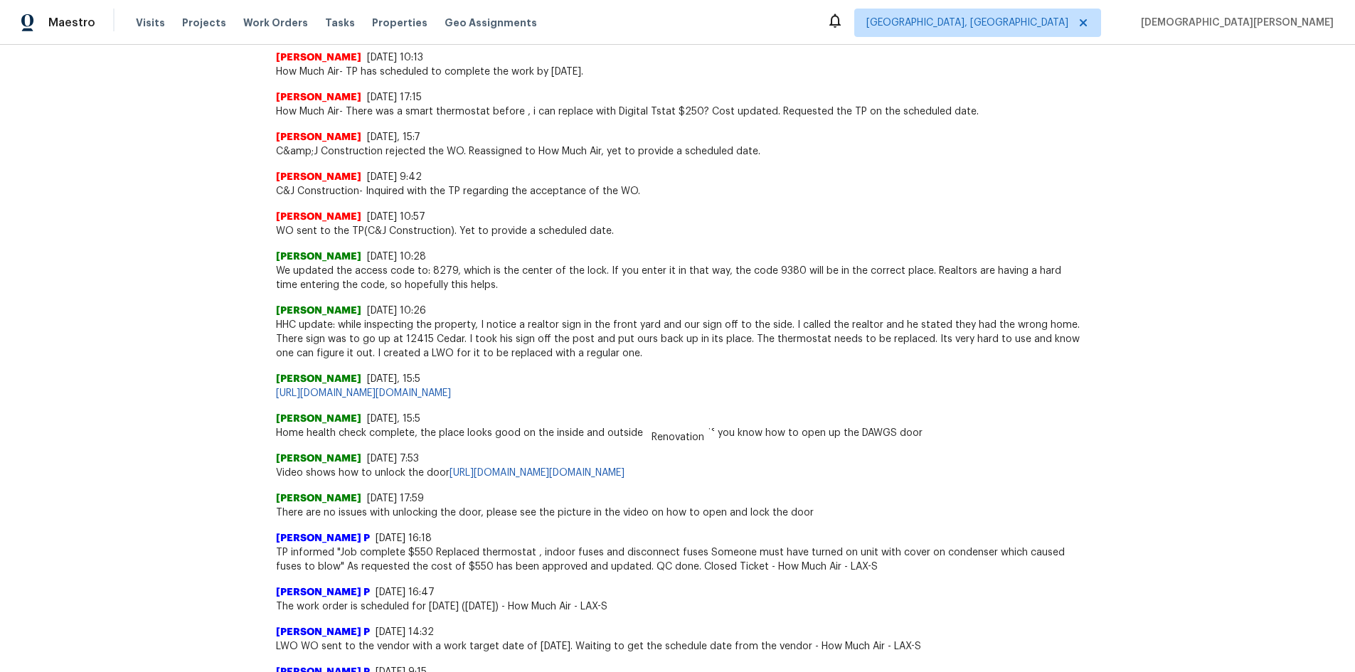
scroll to position [427, 0]
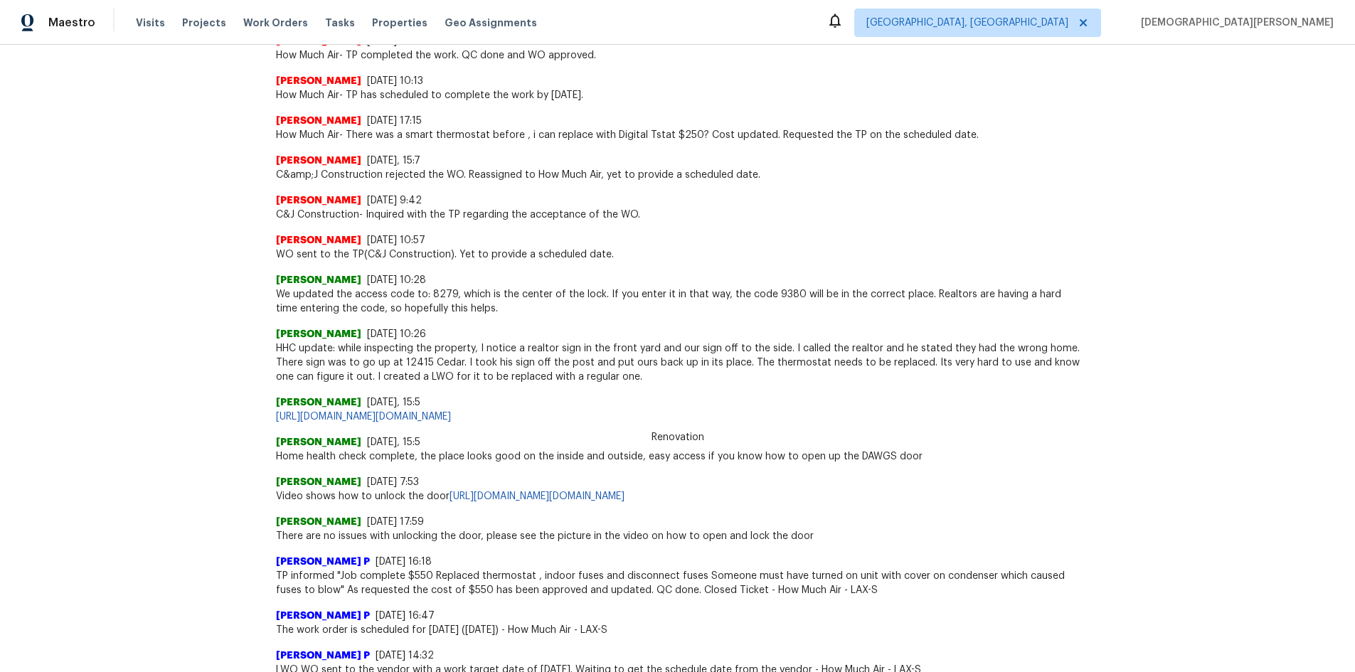
click at [662, 435] on span "Renovation" at bounding box center [678, 437] width 70 height 14
click at [729, 408] on div "Theodore Mirabella 8/18/25, 15:5" at bounding box center [678, 403] width 804 height 14
click at [812, 296] on span "We updated the access code to: 8279, which is the center of the lock. If you en…" at bounding box center [678, 301] width 804 height 28
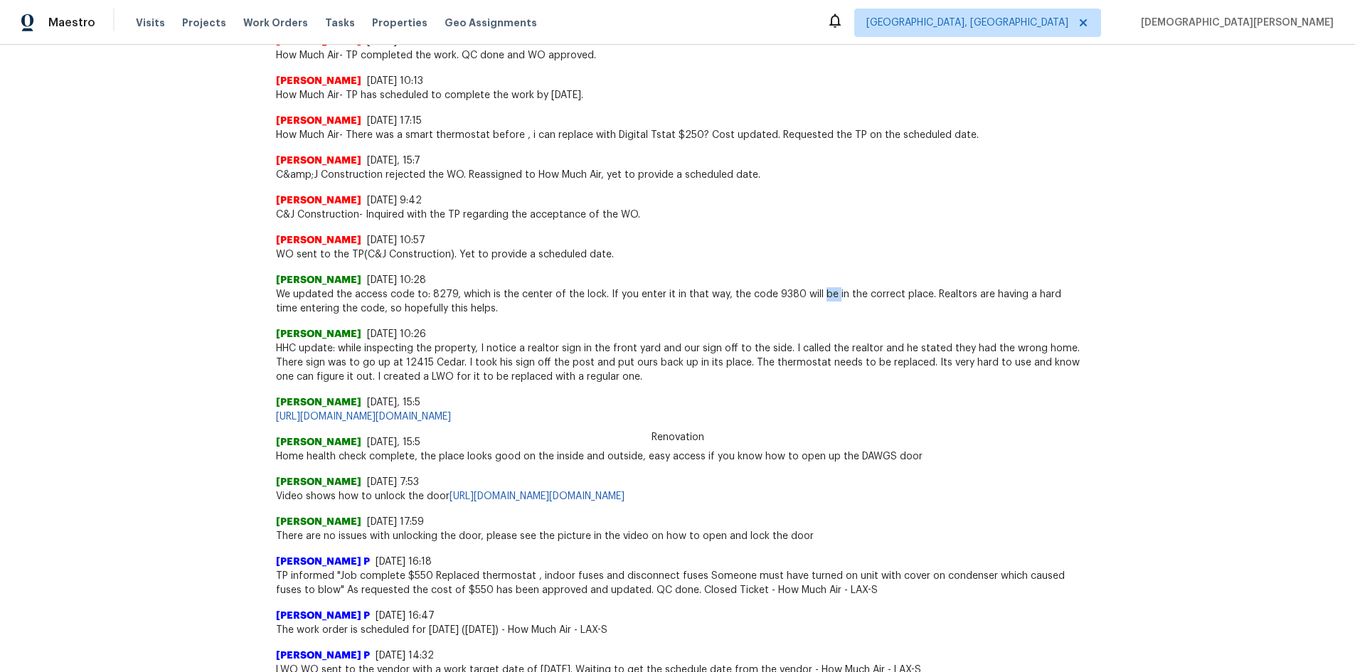
click at [812, 296] on span "We updated the access code to: 8279, which is the center of the lock. If you en…" at bounding box center [678, 301] width 804 height 28
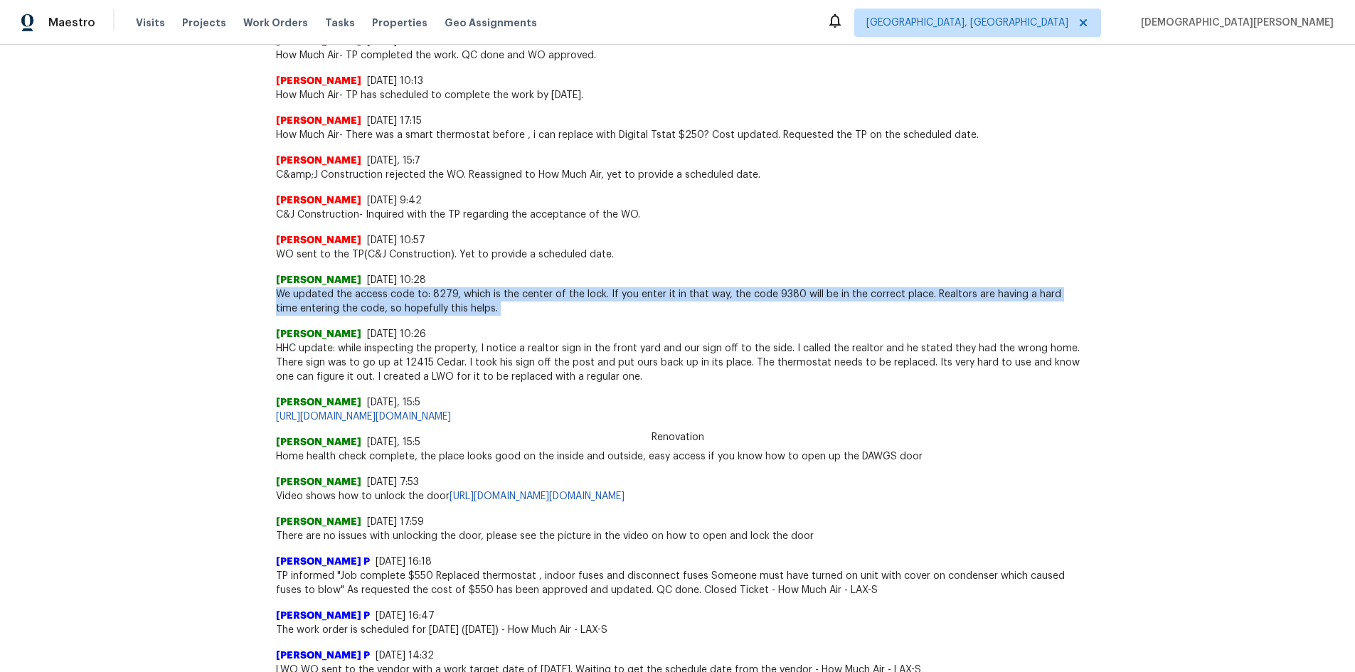
click at [812, 296] on span "We updated the access code to: 8279, which is the center of the lock. If you en…" at bounding box center [678, 301] width 804 height 28
copy span "We updated the access code to: 8279, which is the center of the lock. If you en…"
